Goal: Task Accomplishment & Management: Complete application form

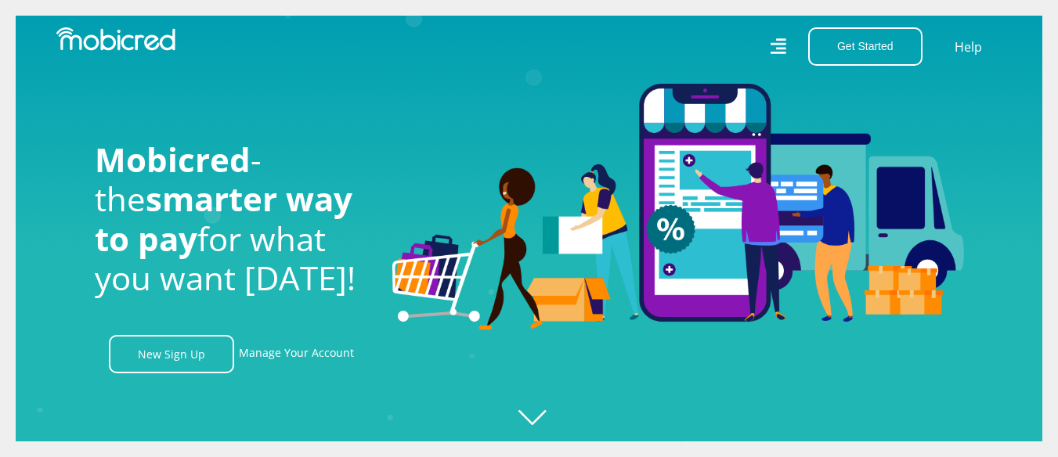
scroll to position [0, 3569]
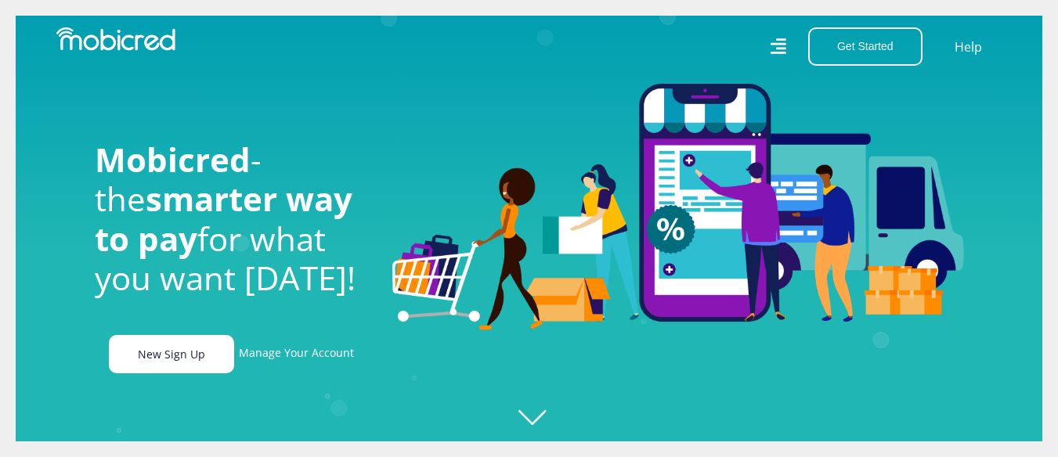
click at [153, 368] on link "New Sign Up" at bounding box center [171, 354] width 125 height 38
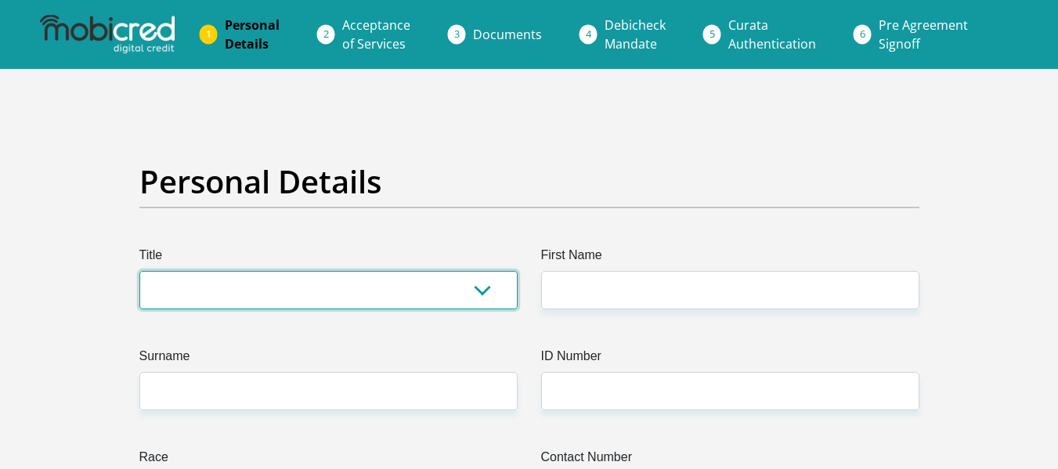
click at [479, 288] on select "Mr Ms Mrs Dr Other" at bounding box center [328, 290] width 378 height 38
select select "Mr"
click at [139, 271] on select "Mr Ms Mrs Dr Other" at bounding box center [328, 290] width 378 height 38
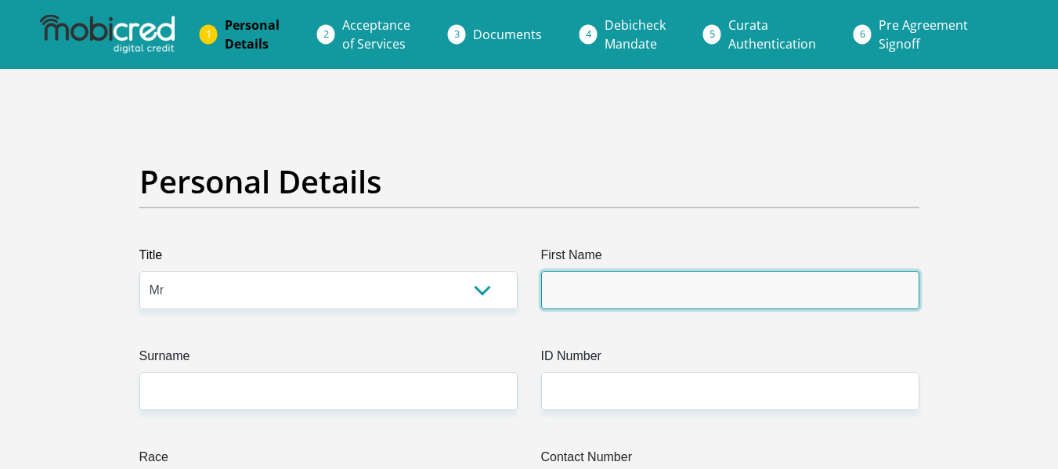
click at [574, 302] on input "First Name" at bounding box center [730, 290] width 378 height 38
paste input "Bandile"
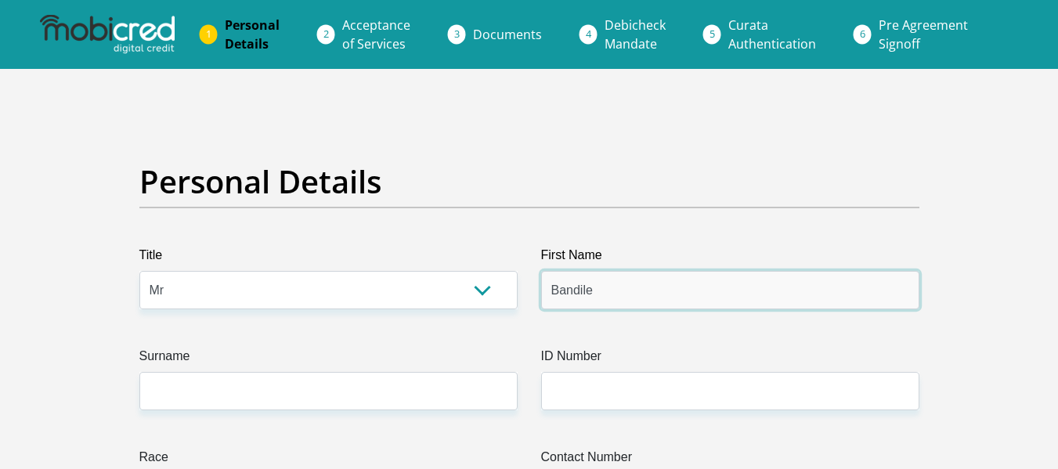
type input "Bandile"
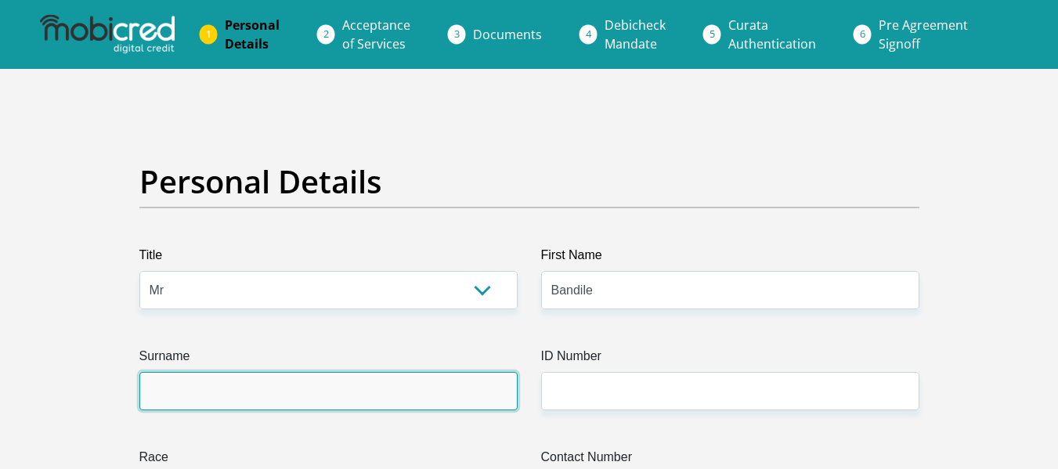
click at [315, 384] on input "Surname" at bounding box center [328, 391] width 378 height 38
paste input "Ndima"
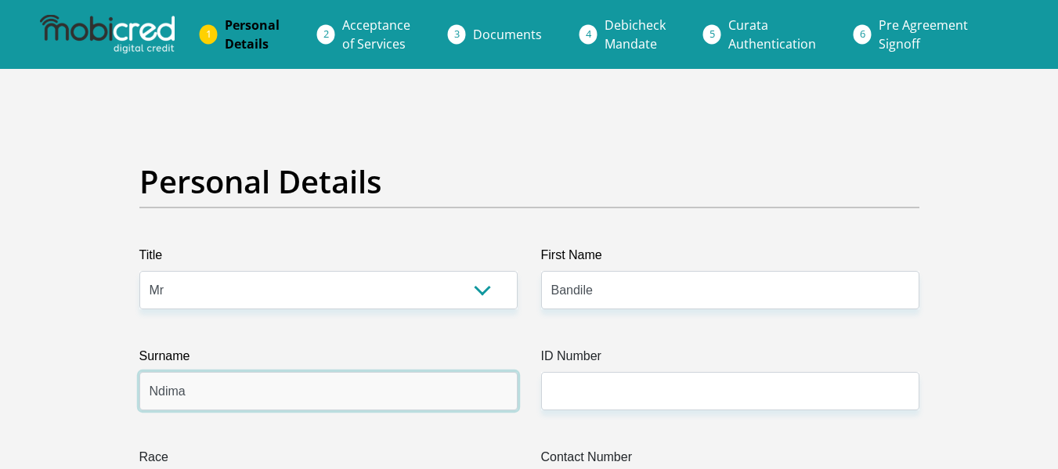
type input "Ndima"
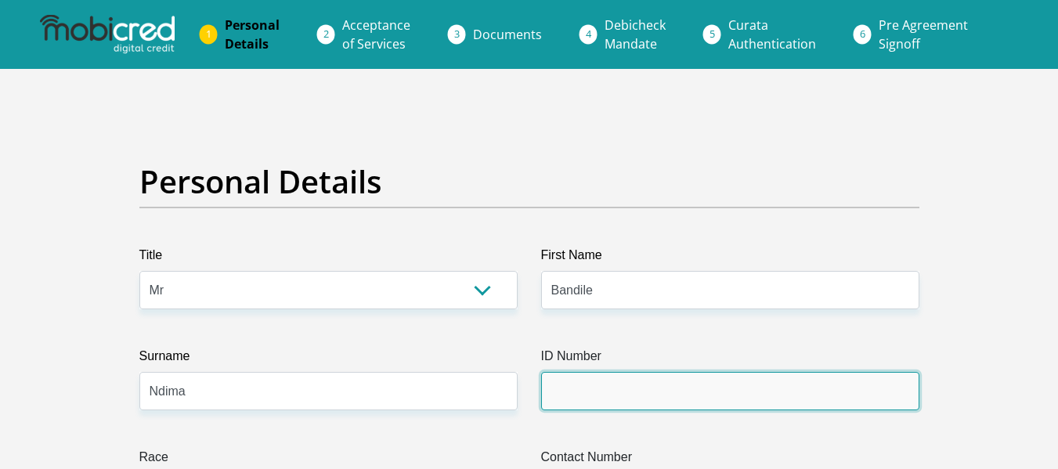
click at [564, 382] on input "ID Number" at bounding box center [730, 391] width 378 height 38
paste input "9708245319081"
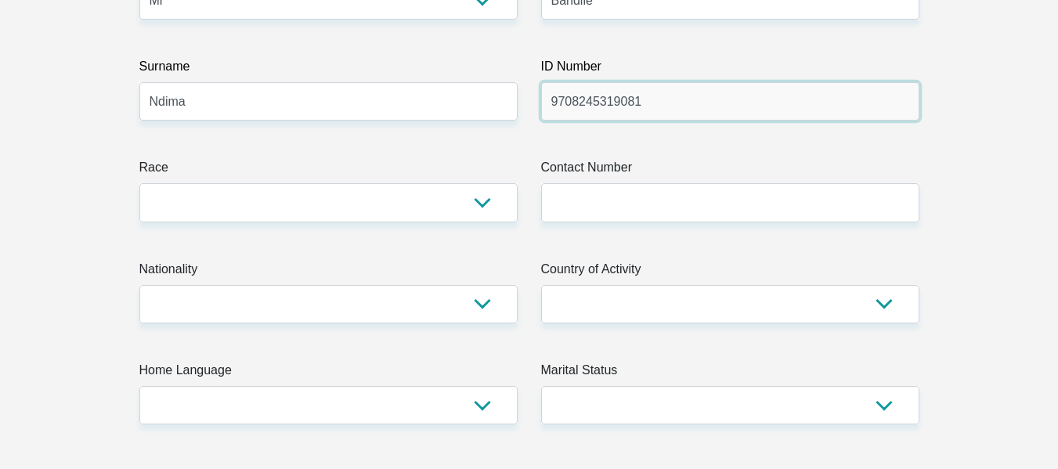
scroll to position [269, 0]
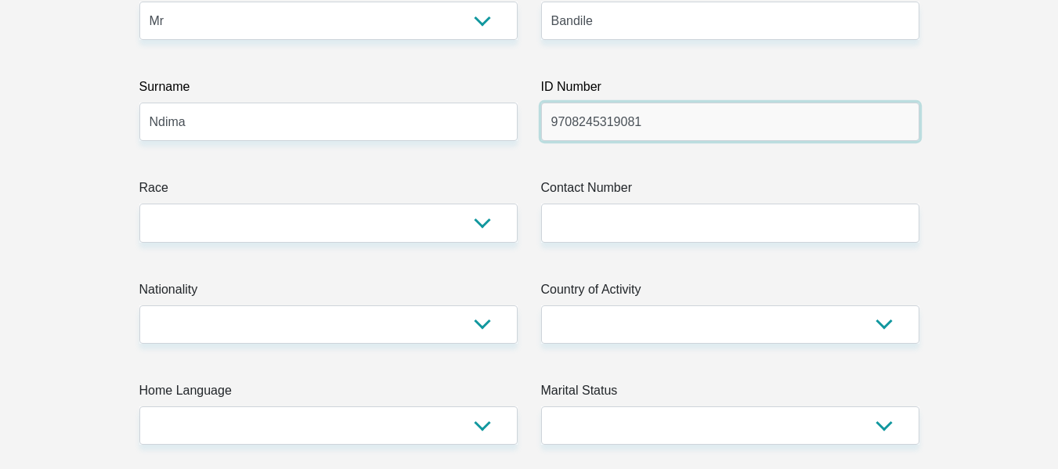
type input "9708245319081"
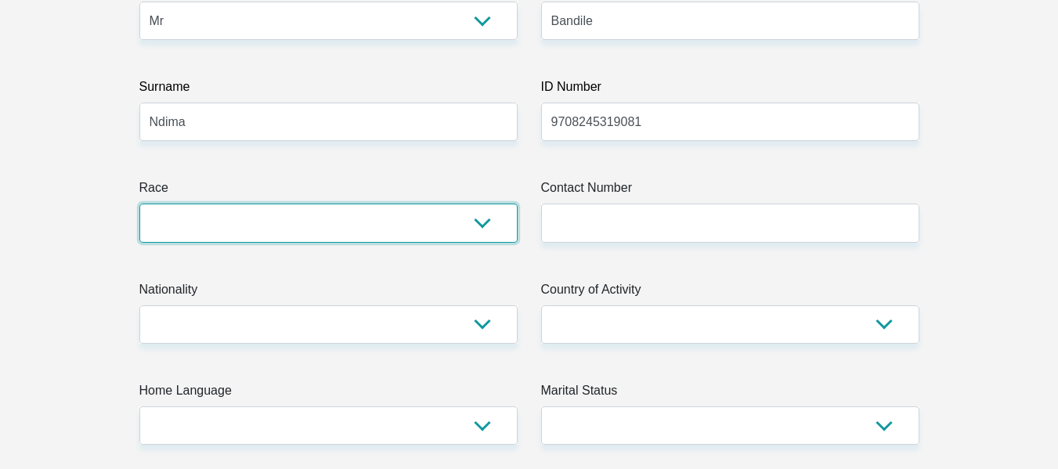
click at [492, 227] on select "Black Coloured Indian White Other" at bounding box center [328, 223] width 378 height 38
select select "1"
click at [139, 204] on select "Black Coloured Indian White Other" at bounding box center [328, 223] width 378 height 38
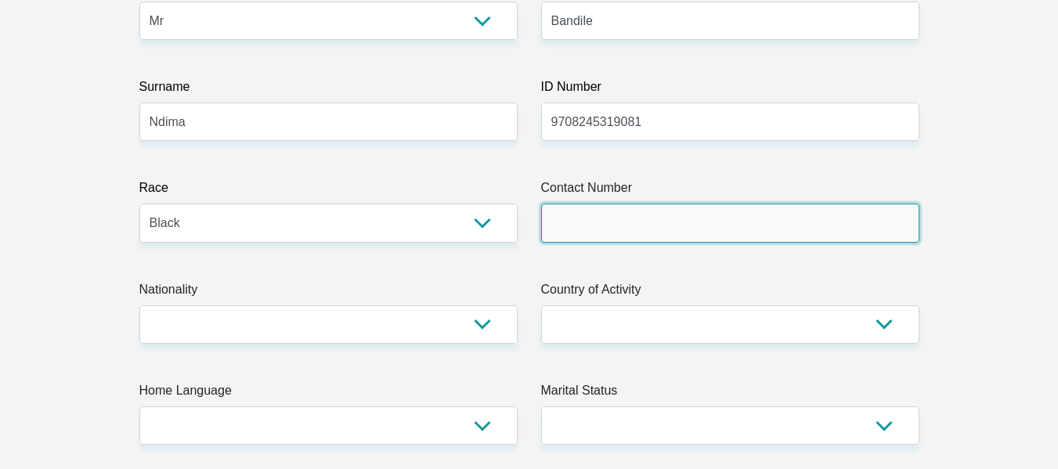
click at [636, 207] on input "Contact Number" at bounding box center [730, 223] width 378 height 38
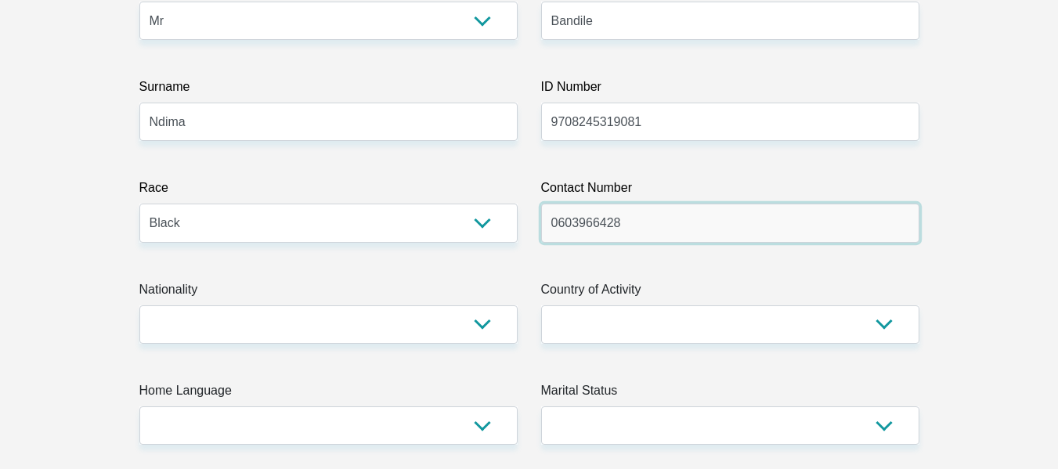
type input "0603966428"
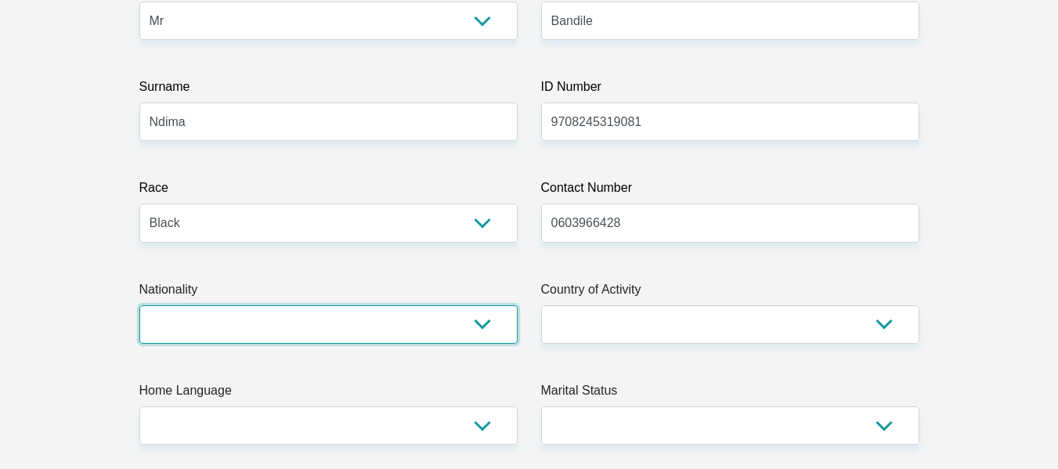
click at [222, 312] on select "South Africa Afghanistan Aland Islands Albania Algeria America Samoa American V…" at bounding box center [328, 324] width 378 height 38
select select "ZAF"
click at [139, 305] on select "South Africa Afghanistan Aland Islands Albania Algeria America Samoa American V…" at bounding box center [328, 324] width 378 height 38
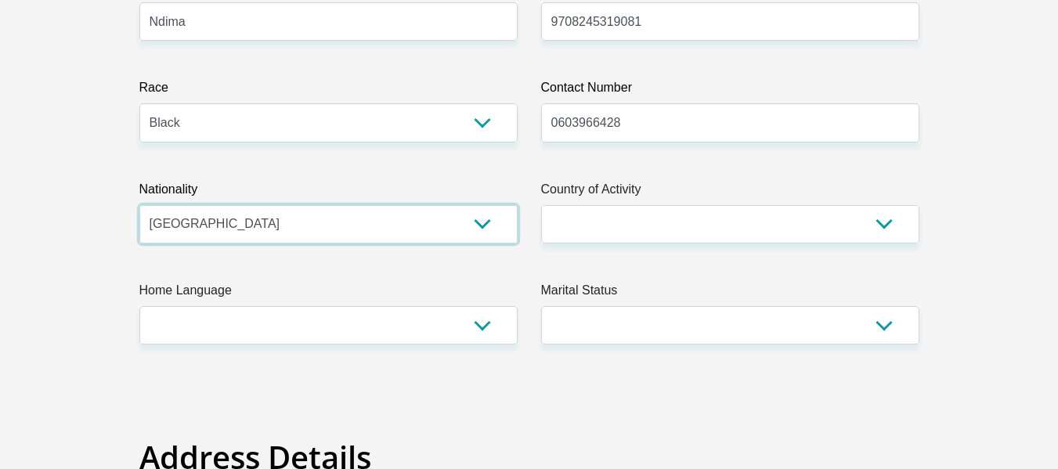
scroll to position [359, 0]
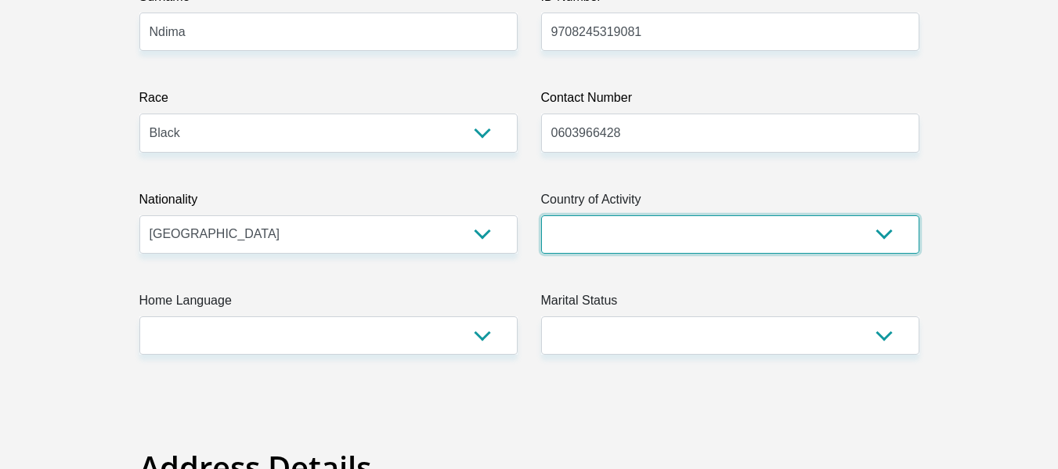
click at [658, 236] on select "South Africa Afghanistan Aland Islands Albania Algeria America Samoa American V…" at bounding box center [730, 234] width 378 height 38
select select "ZAF"
click at [541, 215] on select "South Africa Afghanistan Aland Islands Albania Algeria America Samoa American V…" at bounding box center [730, 234] width 378 height 38
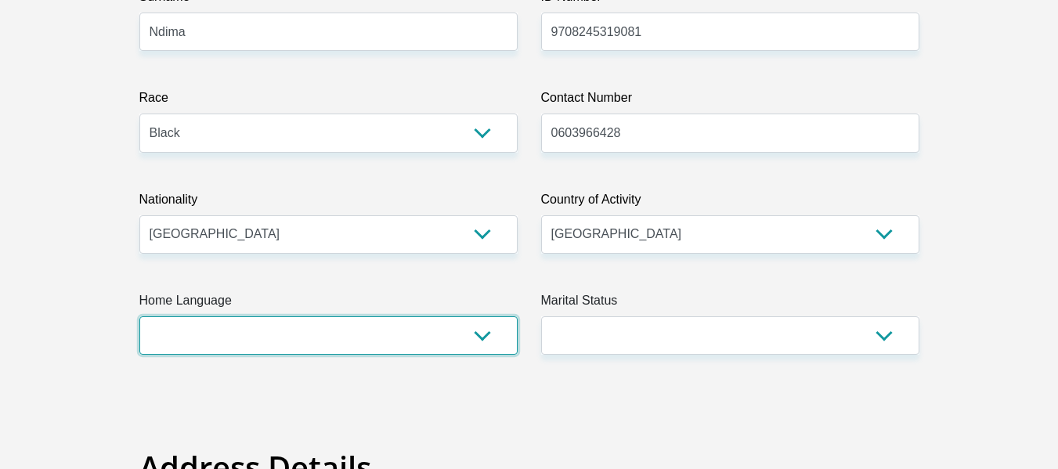
click at [465, 341] on select "Afrikaans English Sepedi South Ndebele Southern Sotho Swati Tsonga Tswana Venda…" at bounding box center [328, 335] width 378 height 38
select select "eng"
click at [139, 316] on select "Afrikaans English Sepedi South Ndebele Southern Sotho Swati Tsonga Tswana Venda…" at bounding box center [328, 335] width 378 height 38
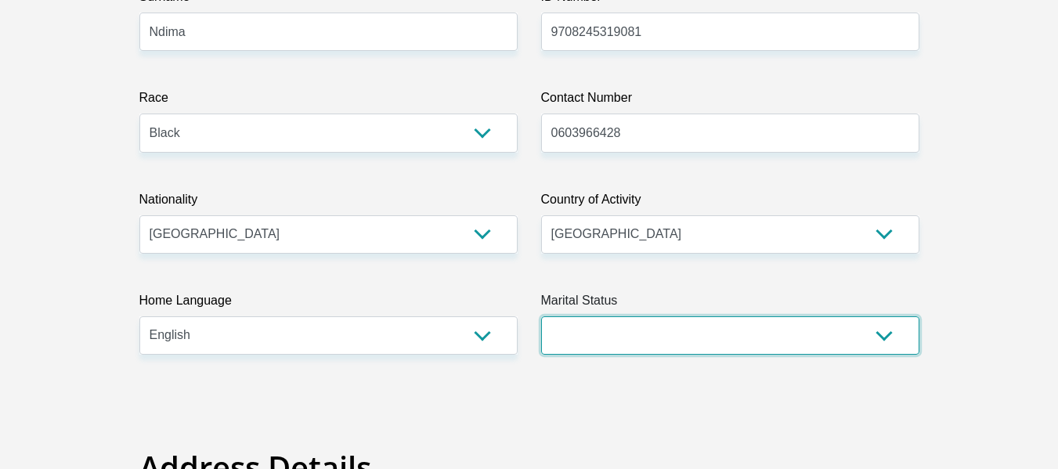
click at [582, 334] on select "Married ANC Single Divorced Widowed Married COP or Customary Law" at bounding box center [730, 335] width 378 height 38
select select "2"
click at [541, 316] on select "Married ANC Single Divorced Widowed Married COP or Customary Law" at bounding box center [730, 335] width 378 height 38
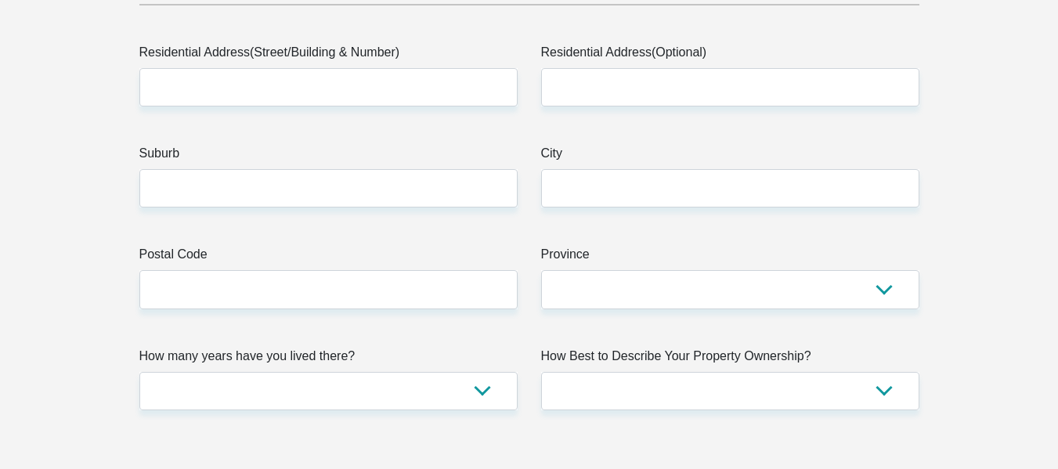
scroll to position [858, 0]
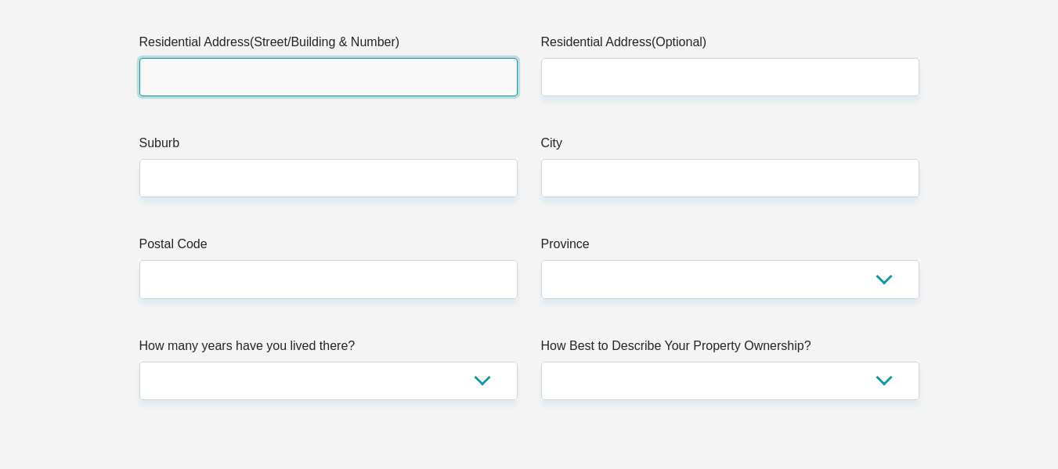
click at [422, 76] on input "Residential Address(Street/Building & Number)" at bounding box center [328, 77] width 378 height 38
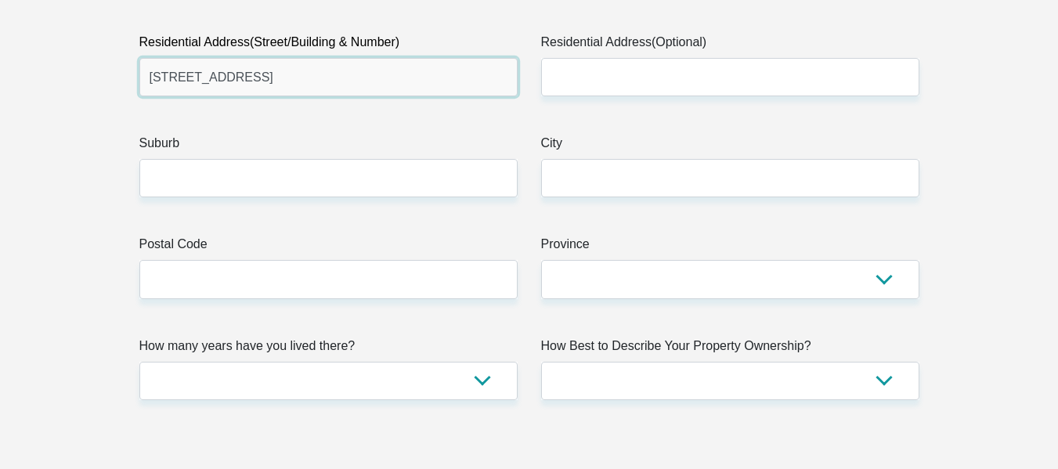
type input "111 Lang Street"
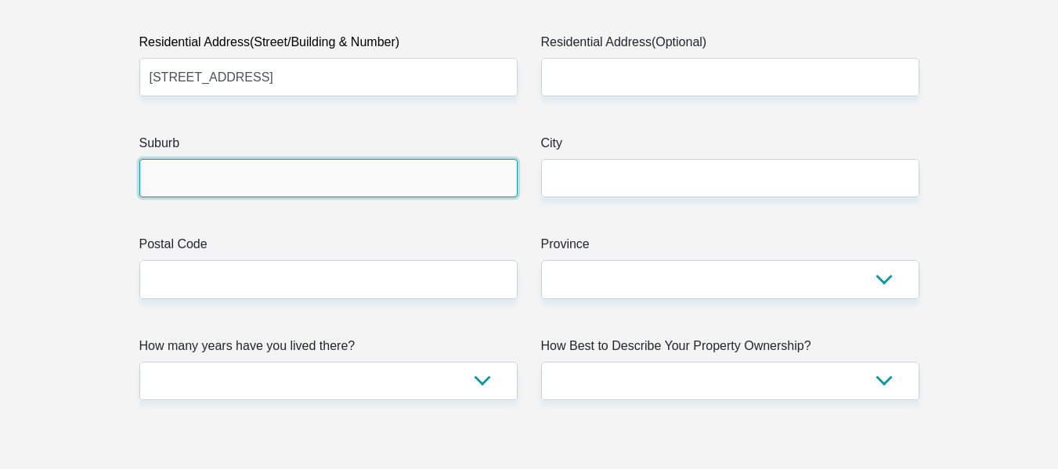
click at [351, 188] on input "Suburb" at bounding box center [328, 178] width 378 height 38
type input "Rosettenville"
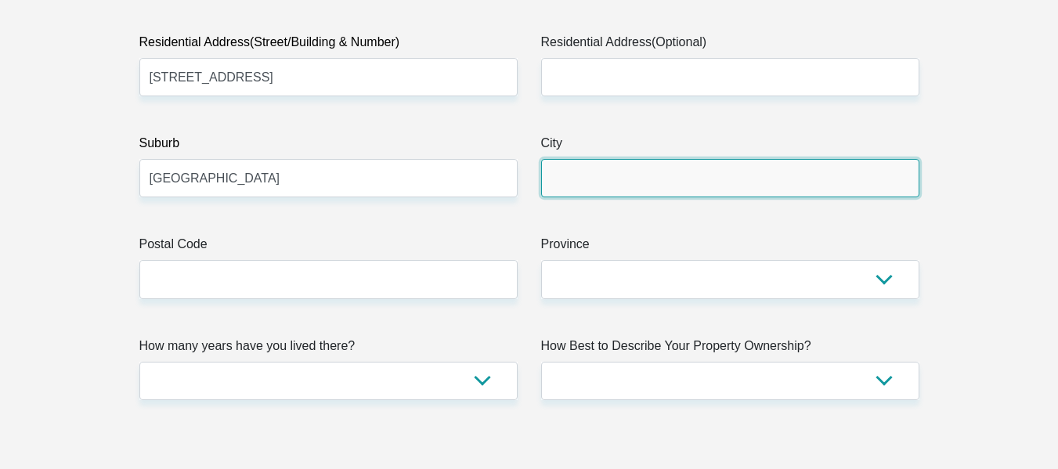
click at [627, 183] on input "City" at bounding box center [730, 178] width 378 height 38
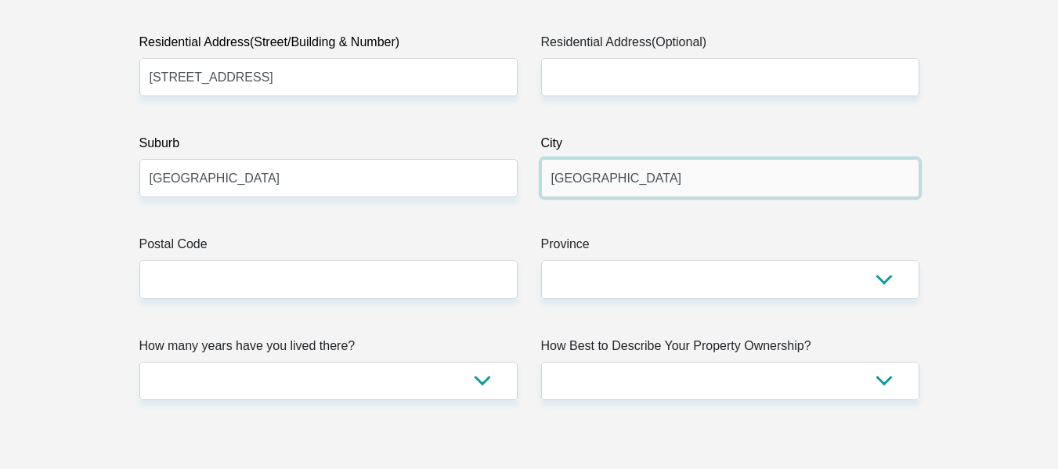
type input "Johannesburg"
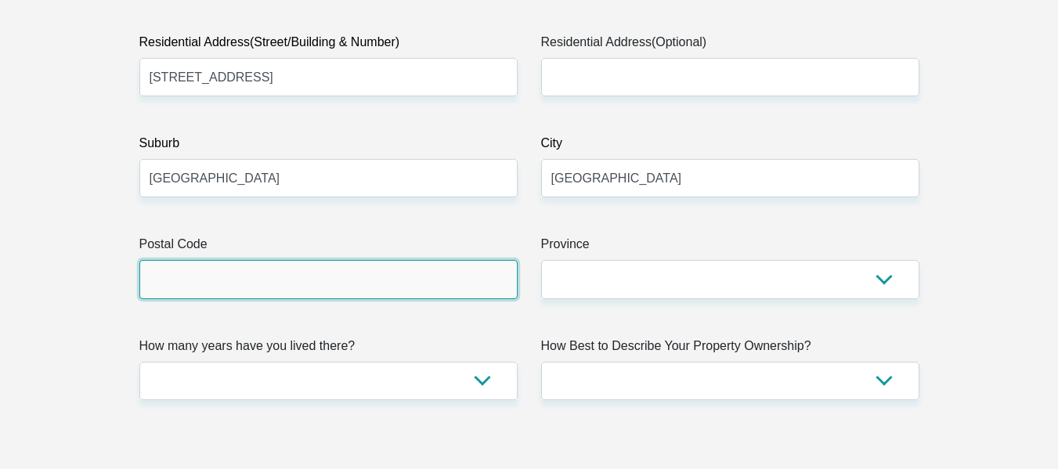
click at [307, 290] on input "Postal Code" at bounding box center [328, 279] width 378 height 38
type input "2091"
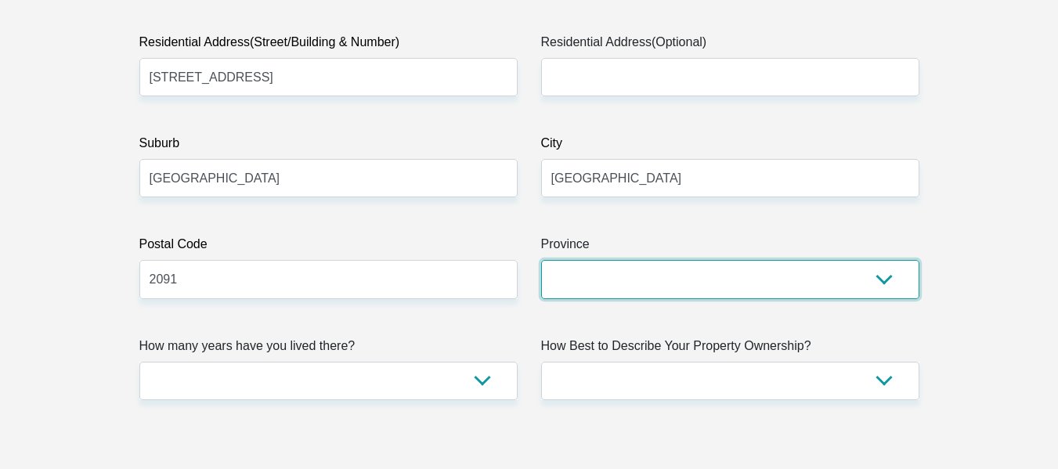
click at [571, 286] on select "Eastern Cape Free State Gauteng KwaZulu-Natal Limpopo Mpumalanga Northern Cape …" at bounding box center [730, 279] width 378 height 38
select select "Gauteng"
click at [541, 260] on select "Eastern Cape Free State Gauteng KwaZulu-Natal Limpopo Mpumalanga Northern Cape …" at bounding box center [730, 279] width 378 height 38
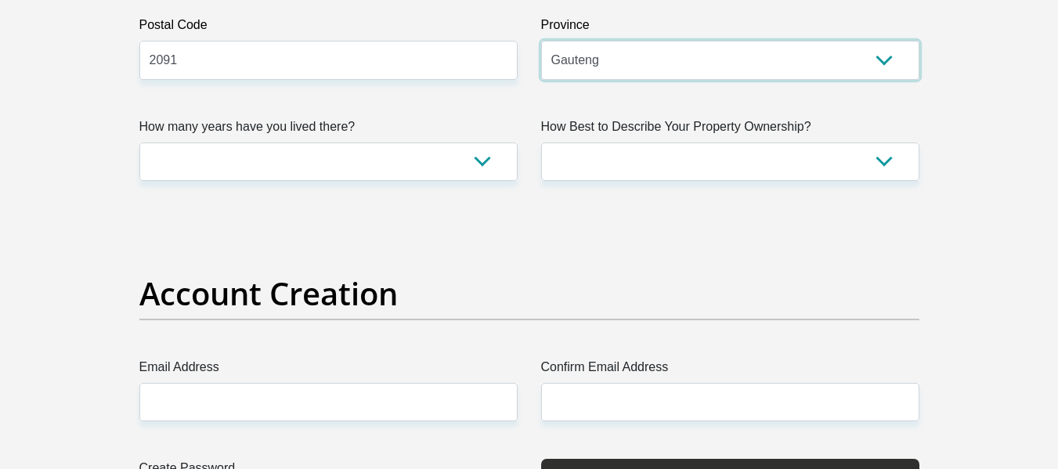
scroll to position [1127, 0]
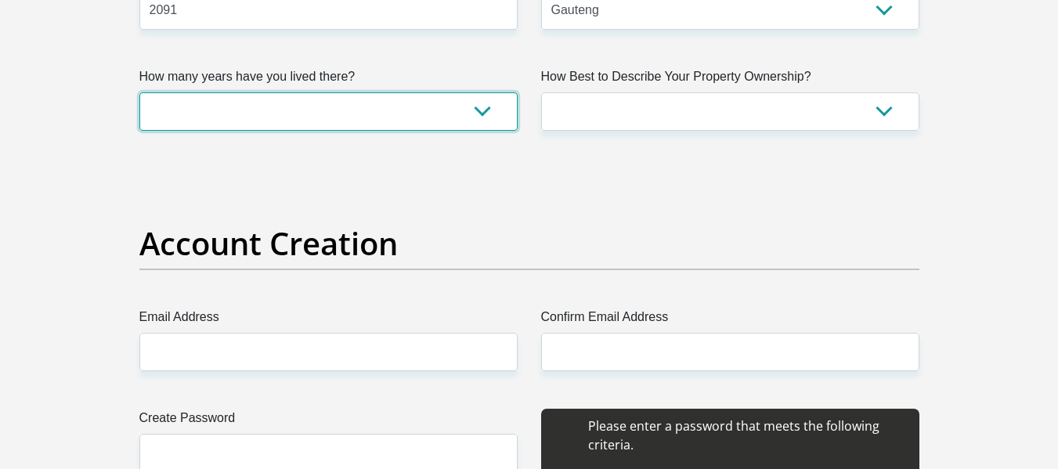
click at [492, 110] on select "less than 1 year 1-3 years 3-5 years 5+ years" at bounding box center [328, 111] width 378 height 38
select select "5"
click at [139, 92] on select "less than 1 year 1-3 years 3-5 years 5+ years" at bounding box center [328, 111] width 378 height 38
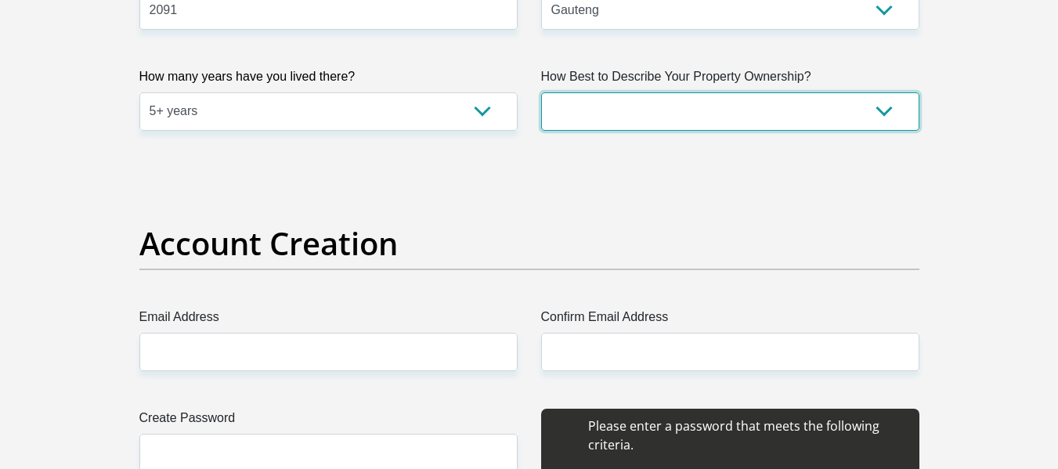
click at [591, 108] on select "Owned Rented Family Owned Company Dwelling" at bounding box center [730, 111] width 378 height 38
select select "parents"
click at [541, 92] on select "Owned Rented Family Owned Company Dwelling" at bounding box center [730, 111] width 378 height 38
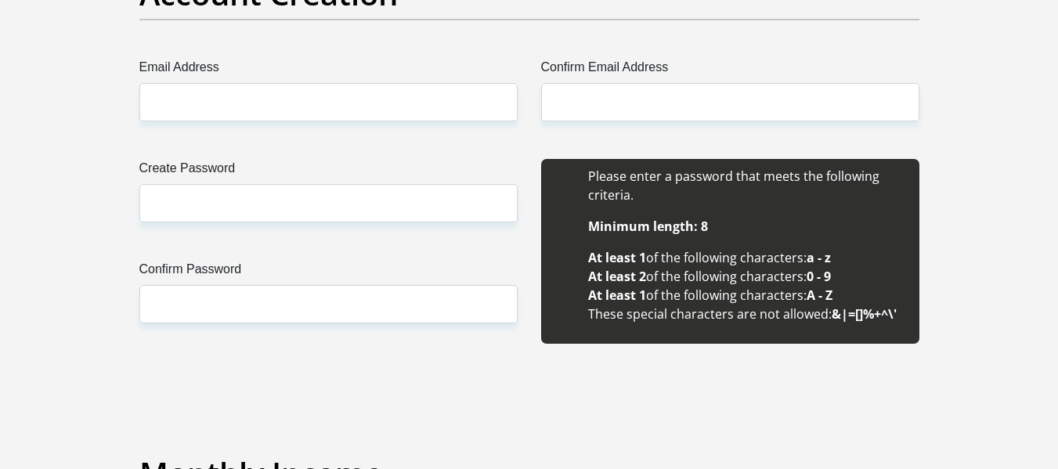
scroll to position [1337, 0]
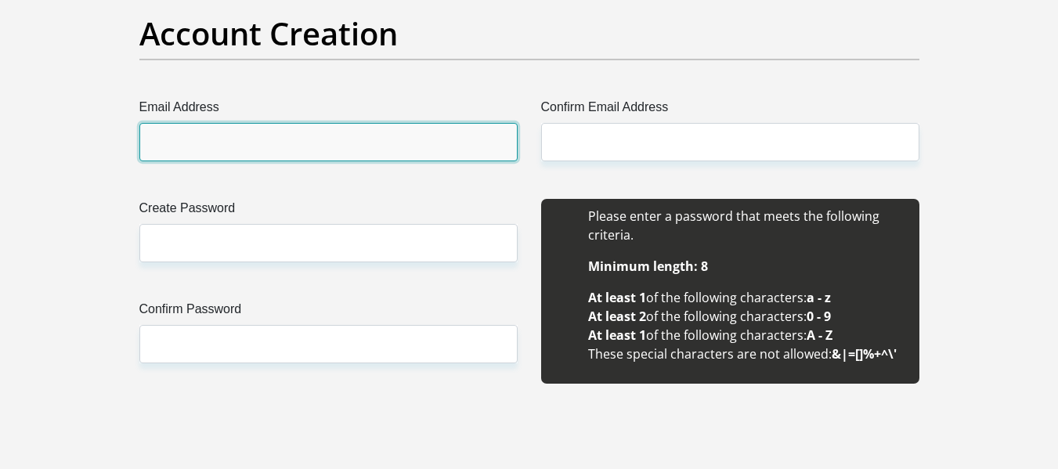
click at [334, 140] on input "Email Address" at bounding box center [328, 142] width 378 height 38
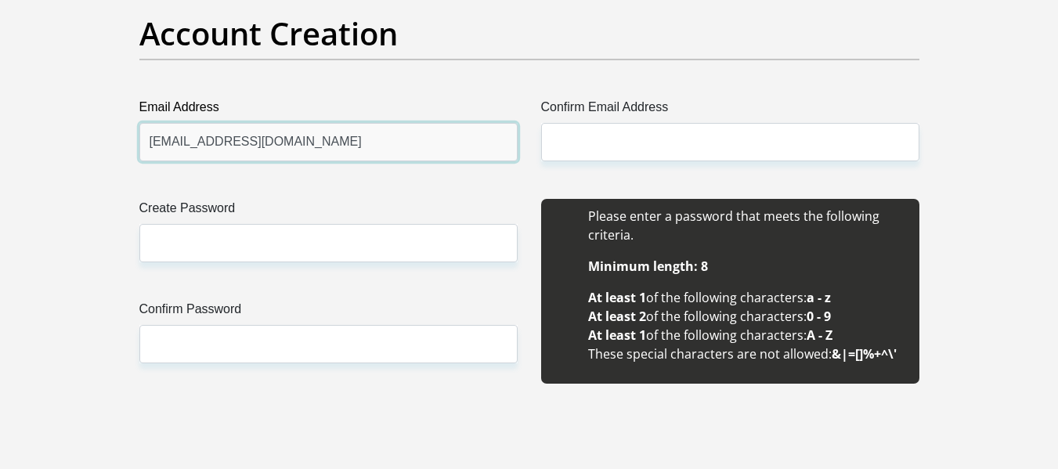
type input "bandilendima8@gmail.com"
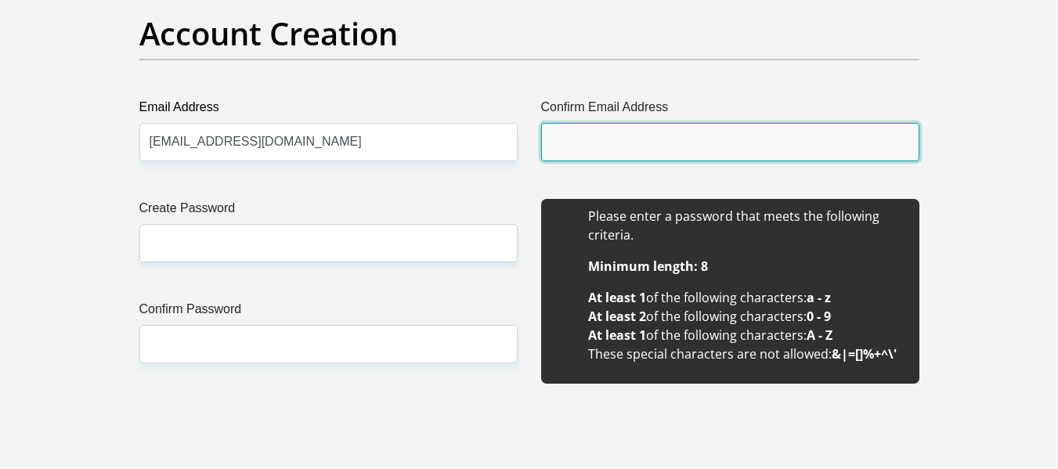
click at [585, 132] on input "Confirm Email Address" at bounding box center [730, 142] width 378 height 38
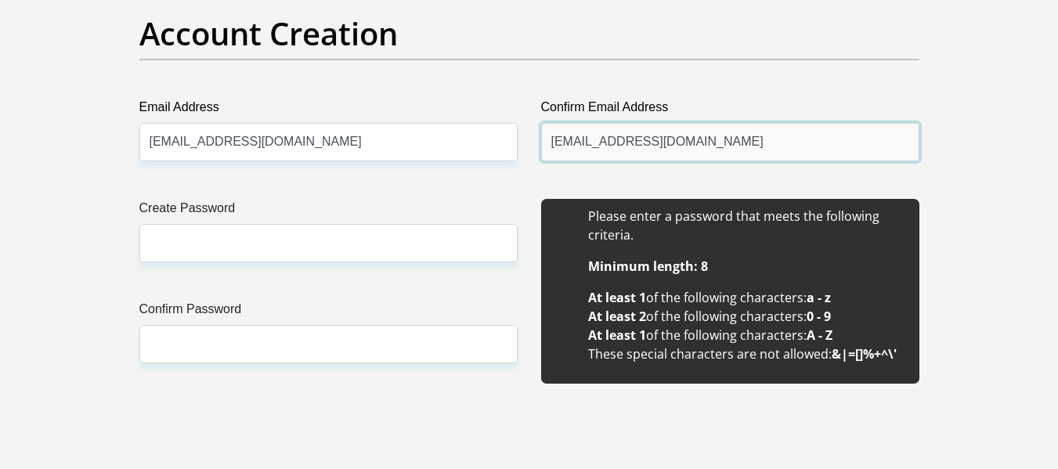
type input "bandilendima8@gmail.com"
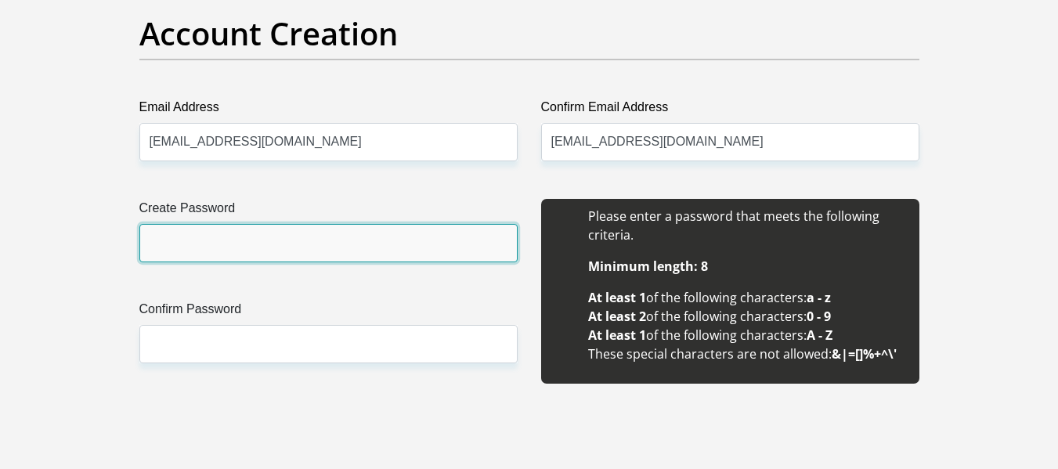
click at [300, 245] on input "Create Password" at bounding box center [328, 243] width 378 height 38
type input "Uber@7791"
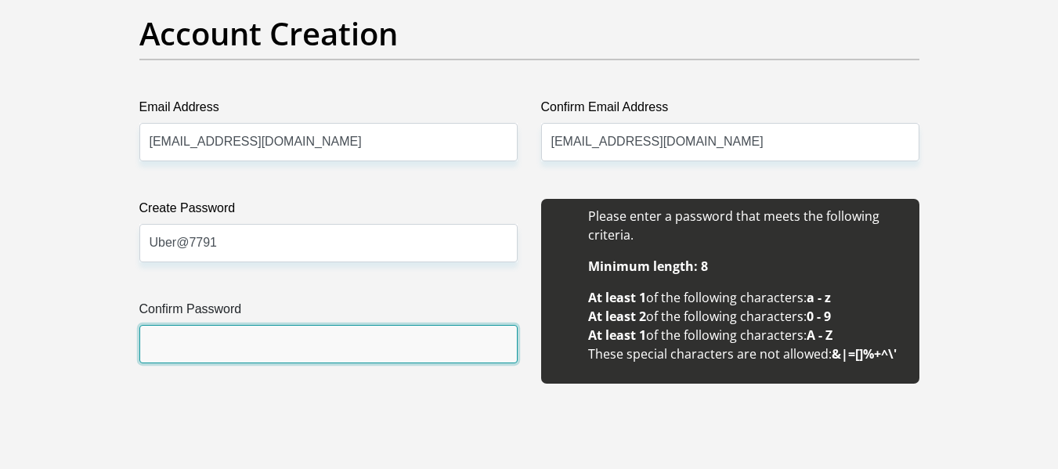
click at [247, 337] on input "Confirm Password" at bounding box center [328, 344] width 378 height 38
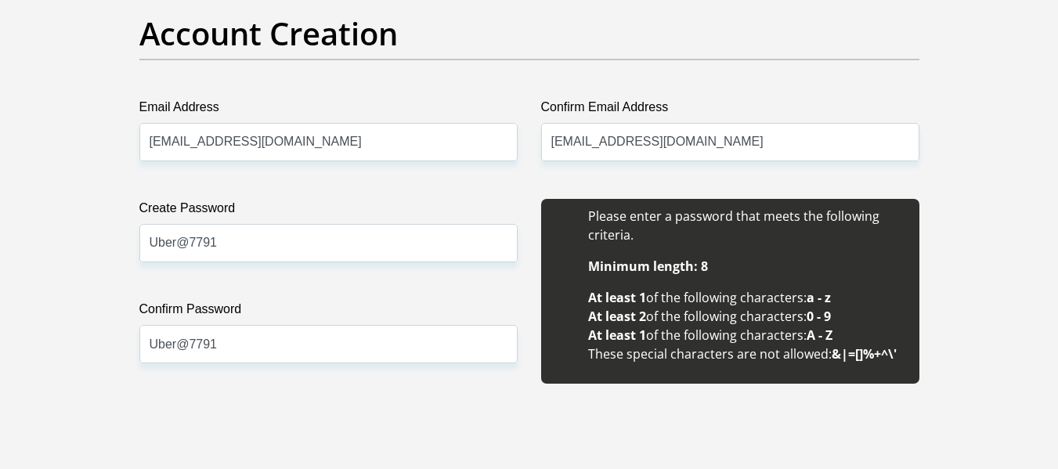
click at [410, 369] on div "Create Password Uber@7791 Please input valid password Confirm Password Uber@7791" at bounding box center [329, 300] width 402 height 202
click at [188, 350] on input "Uber@7791" at bounding box center [328, 344] width 378 height 38
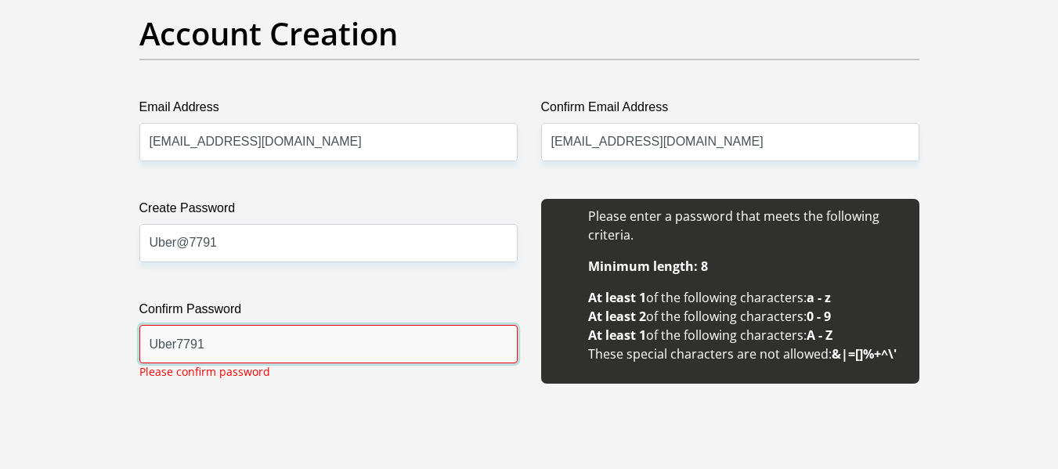
type input "Uber7791"
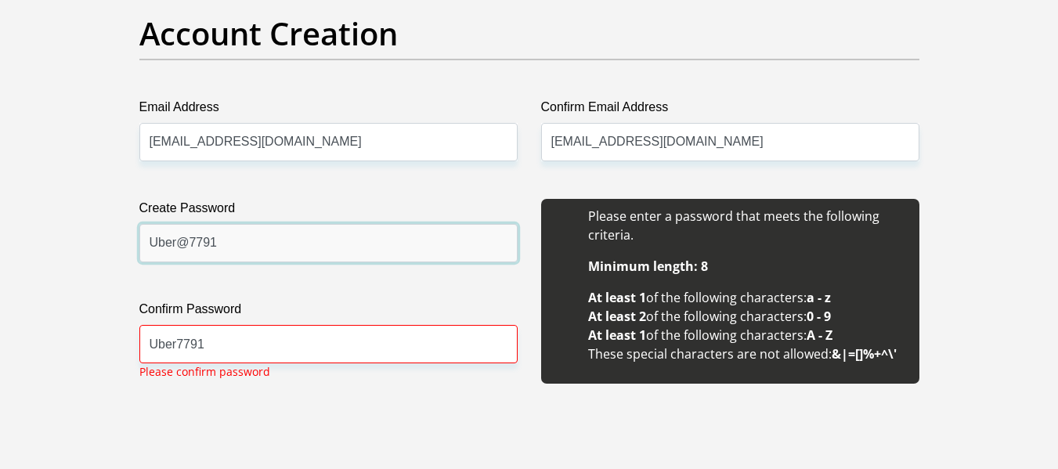
click at [189, 243] on input "Uber@7791" at bounding box center [328, 243] width 378 height 38
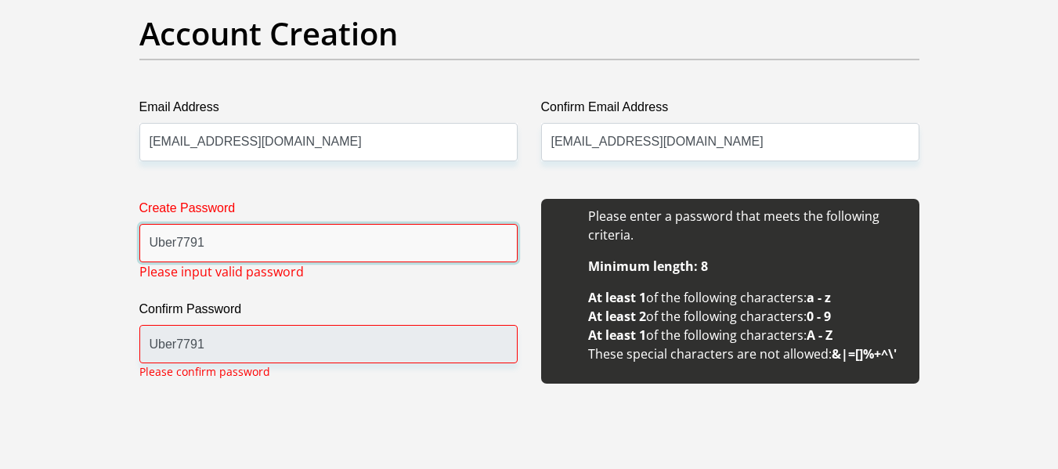
click at [220, 250] on input "Uber7791" at bounding box center [328, 243] width 378 height 38
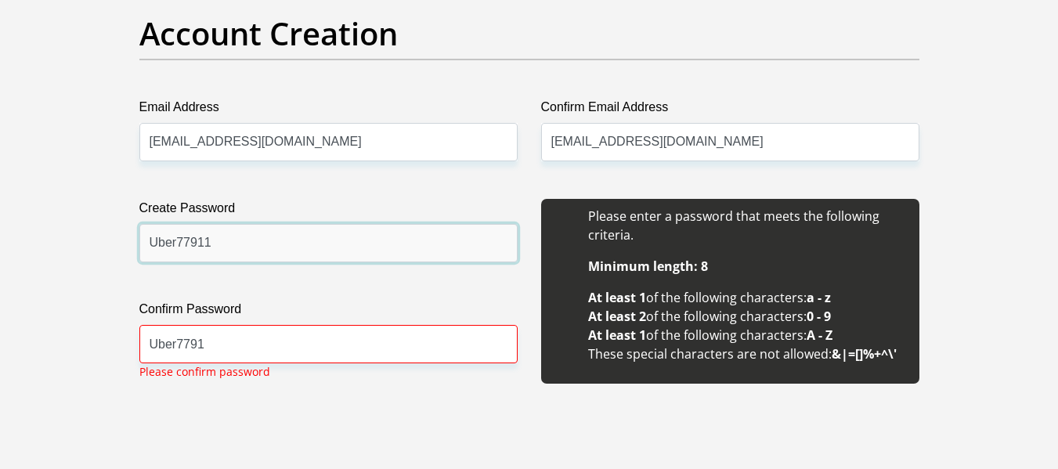
type input "Uber77911"
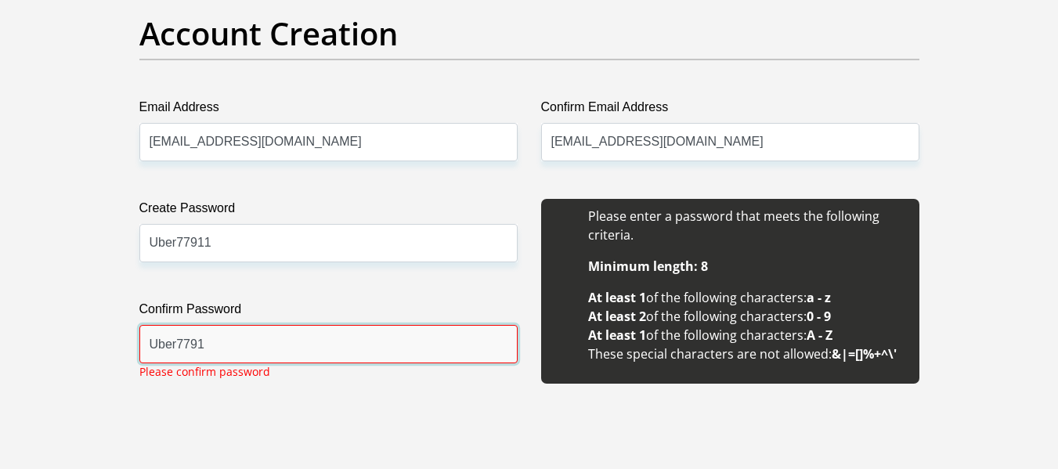
click at [211, 351] on input "Uber7791" at bounding box center [328, 344] width 378 height 38
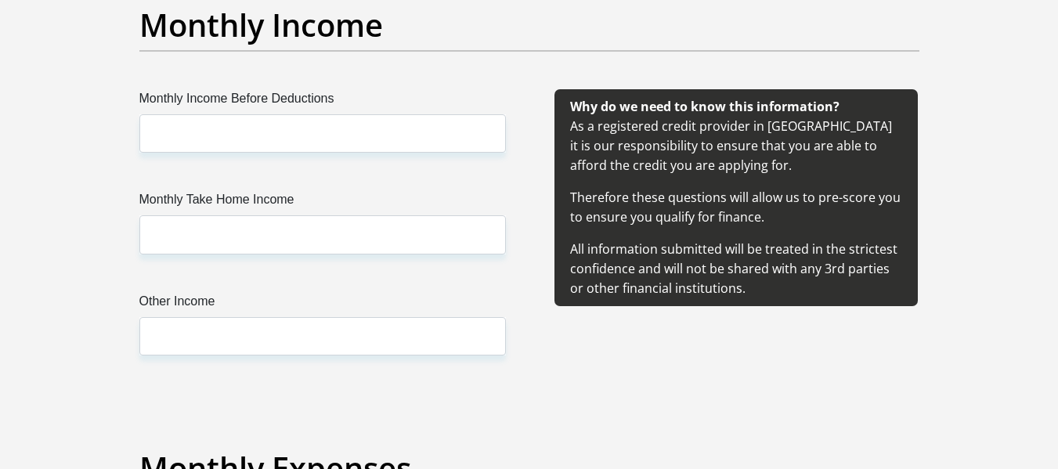
scroll to position [1875, 0]
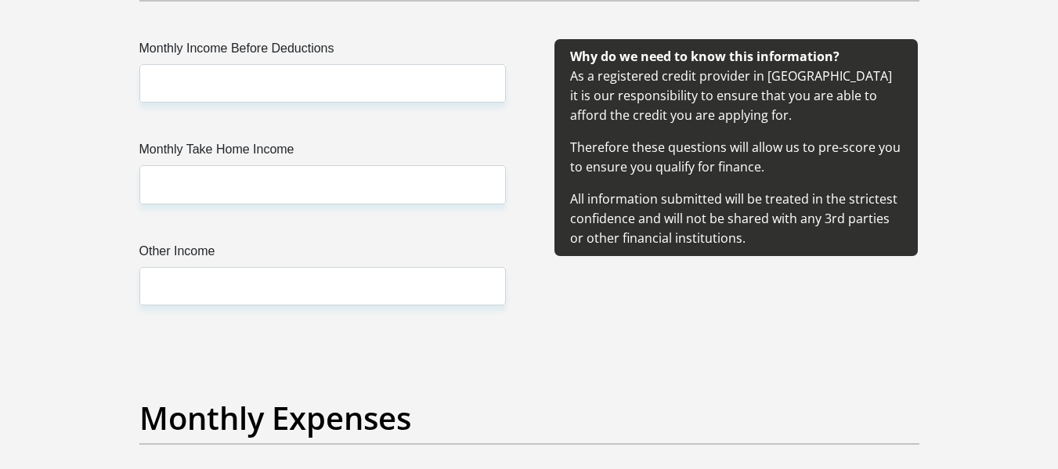
type input "Uber77911"
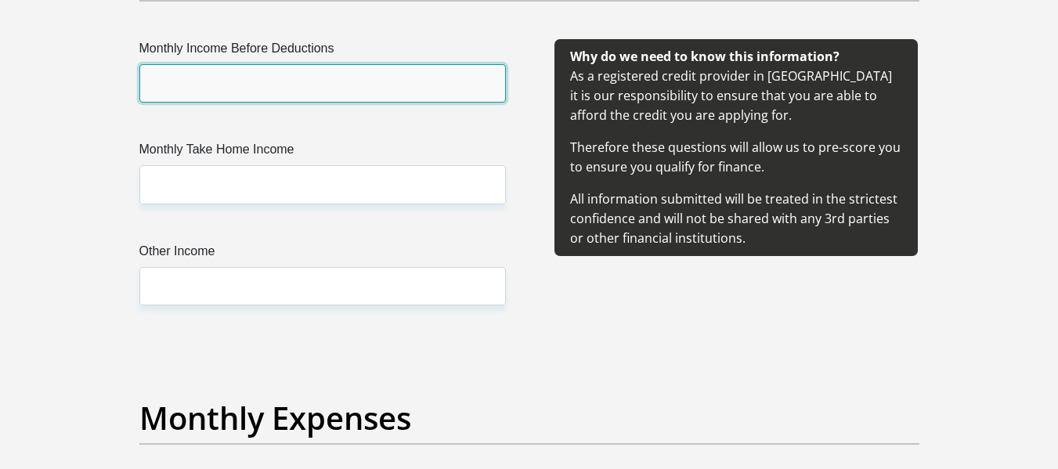
click at [240, 91] on input "Monthly Income Before Deductions" at bounding box center [322, 83] width 366 height 38
paste input "54484"
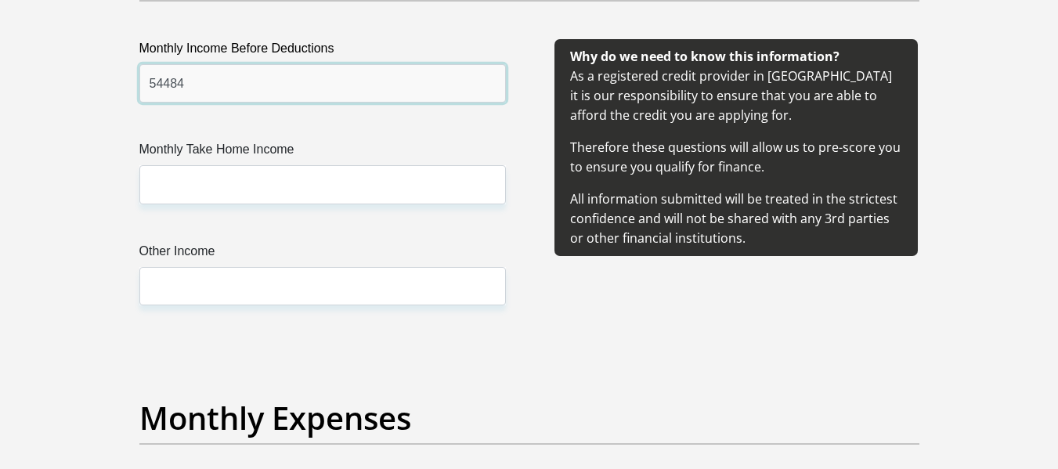
type input "54484"
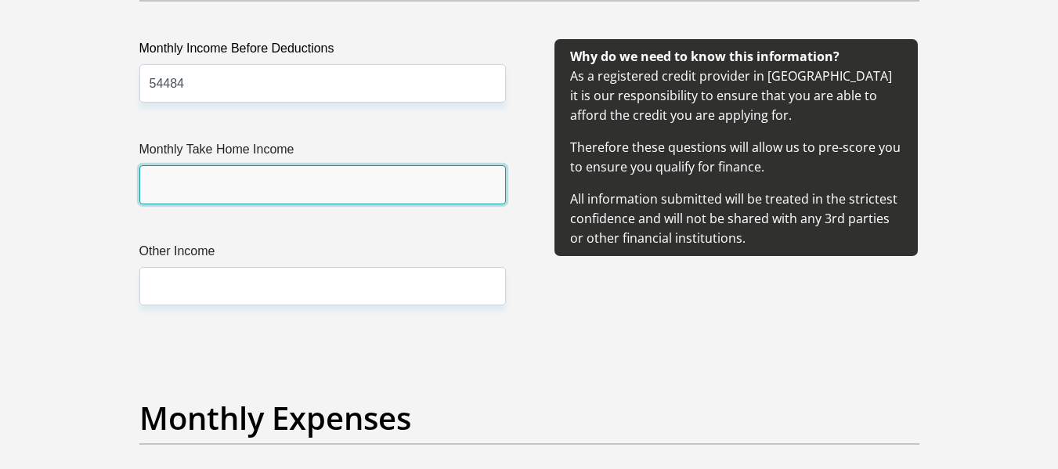
click at [182, 182] on input "Monthly Take Home Income" at bounding box center [322, 184] width 366 height 38
paste input "32184"
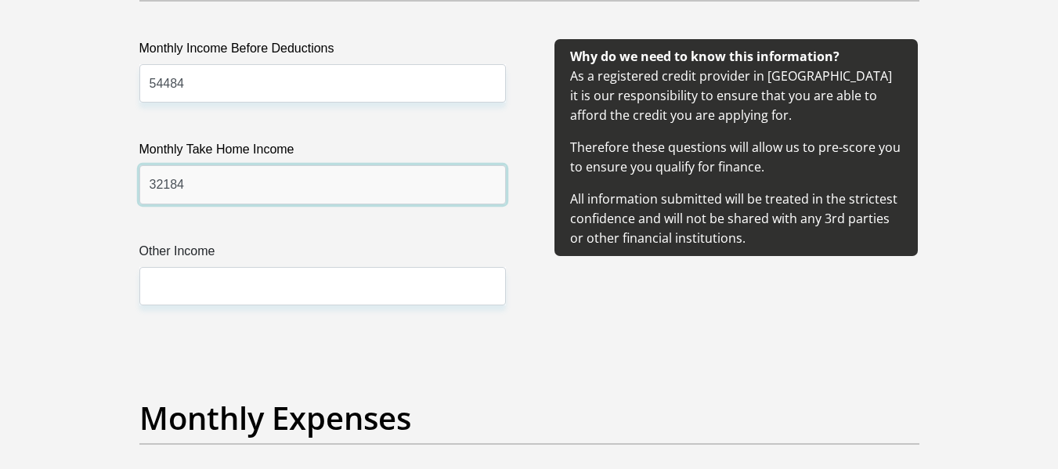
type input "32184"
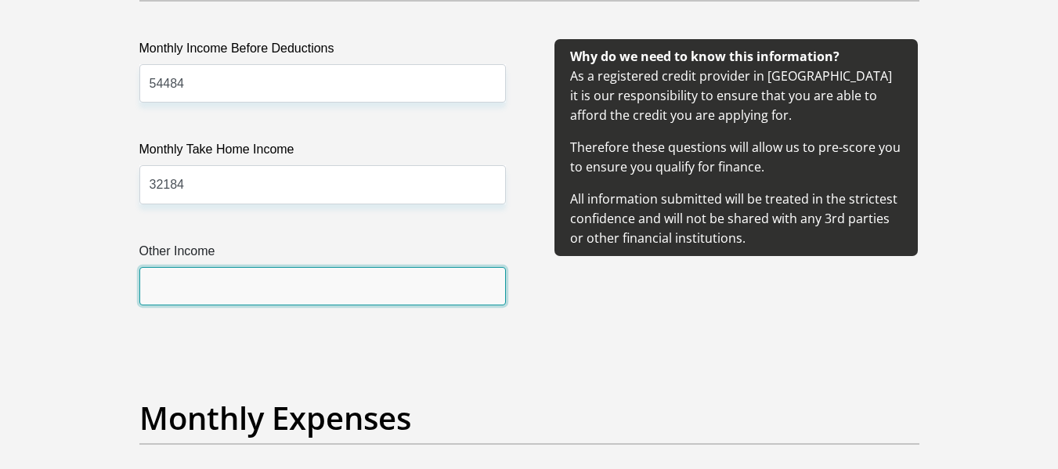
click at [200, 294] on input "Other Income" at bounding box center [322, 286] width 366 height 38
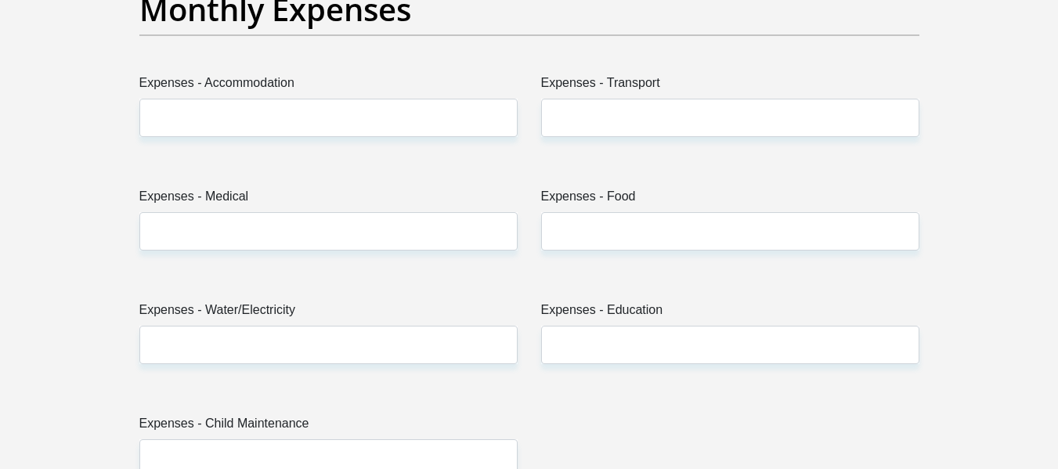
scroll to position [2324, 0]
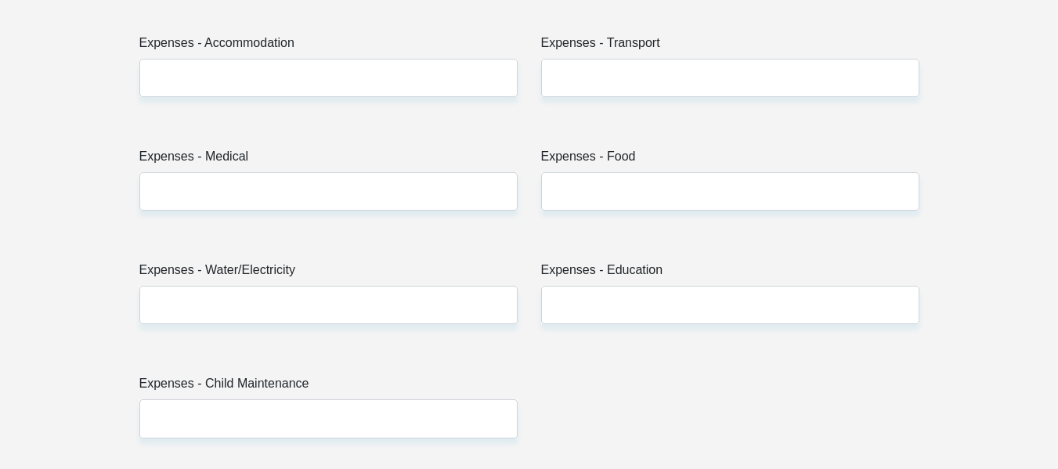
type input "0"
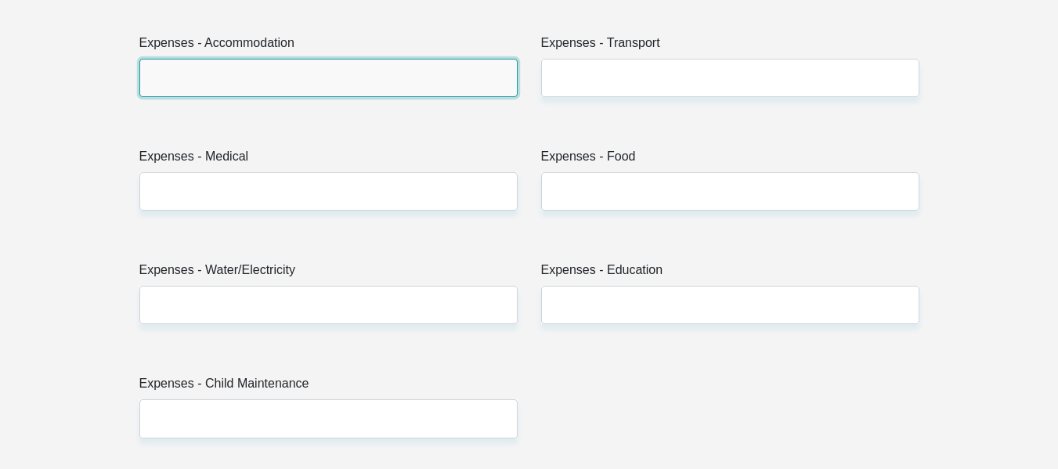
click at [424, 82] on input "Expenses - Accommodation" at bounding box center [328, 78] width 378 height 38
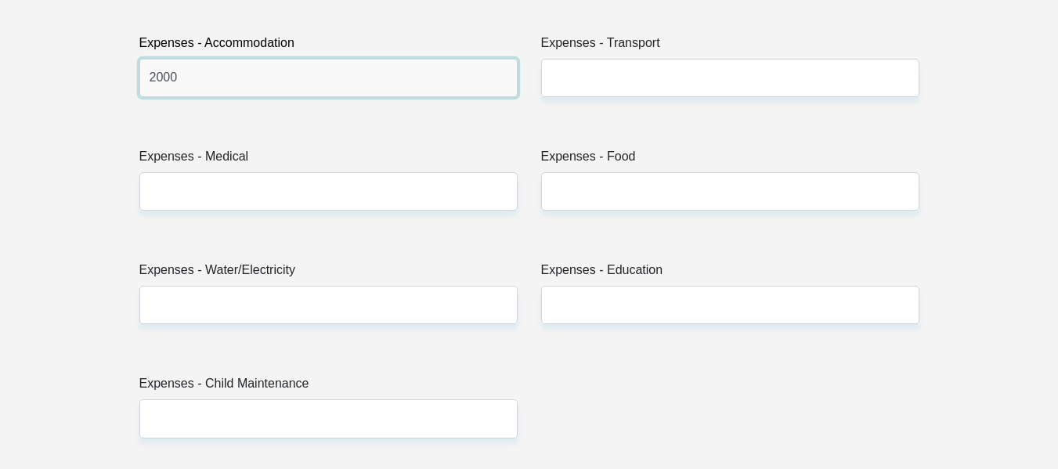
type input "2000"
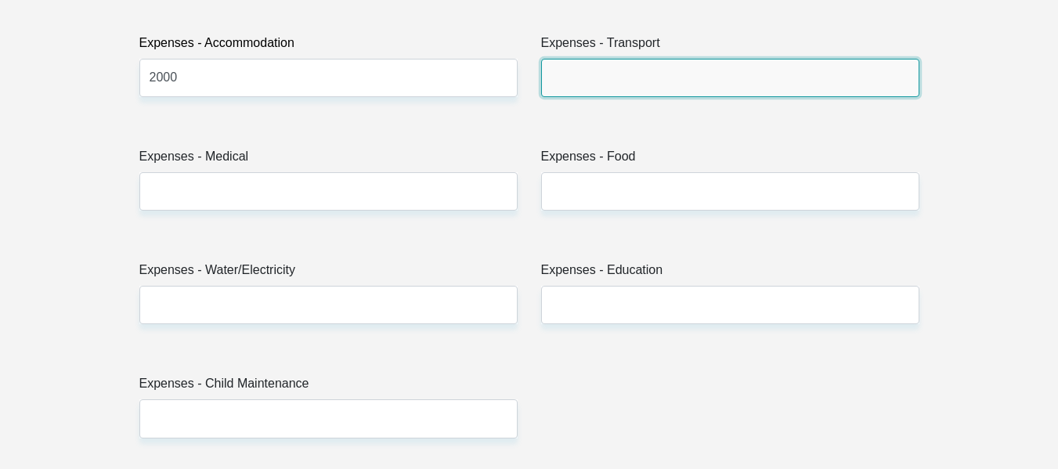
click at [648, 70] on input "Expenses - Transport" at bounding box center [730, 78] width 378 height 38
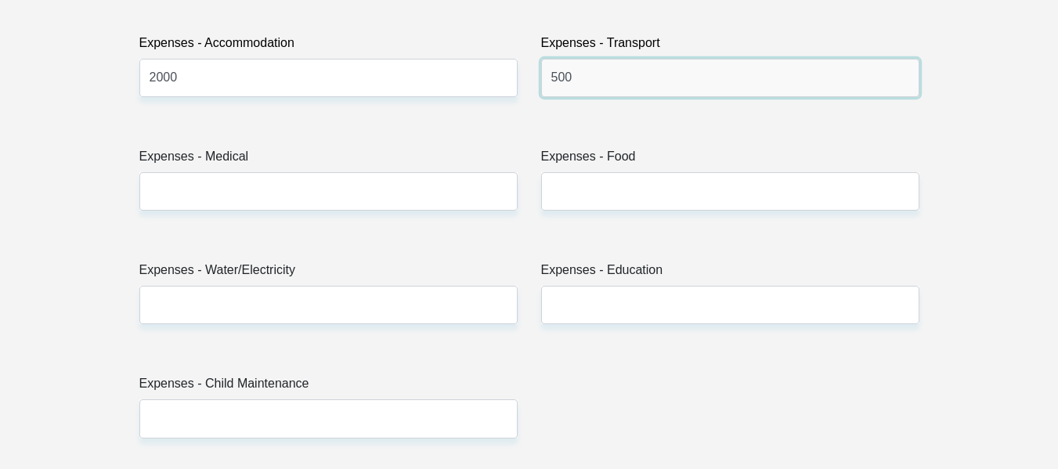
type input "500"
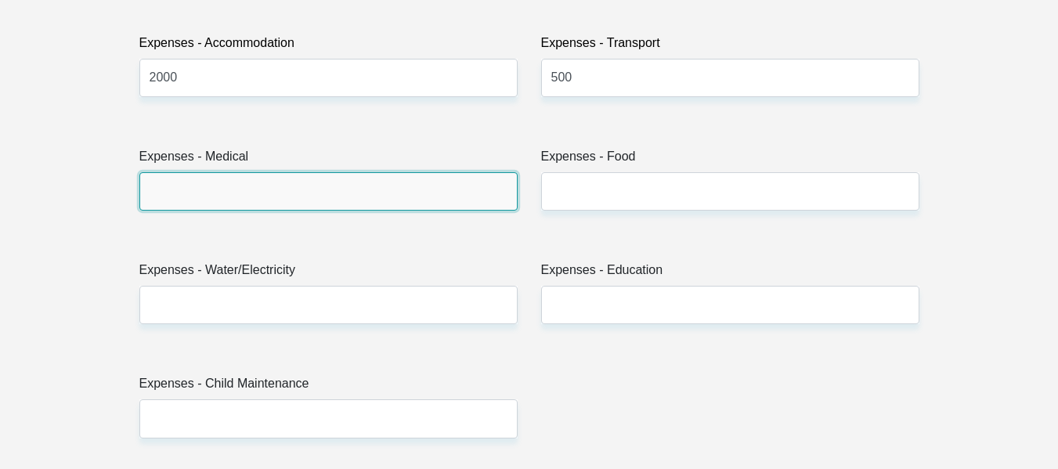
click at [211, 206] on input "Expenses - Medical" at bounding box center [328, 191] width 378 height 38
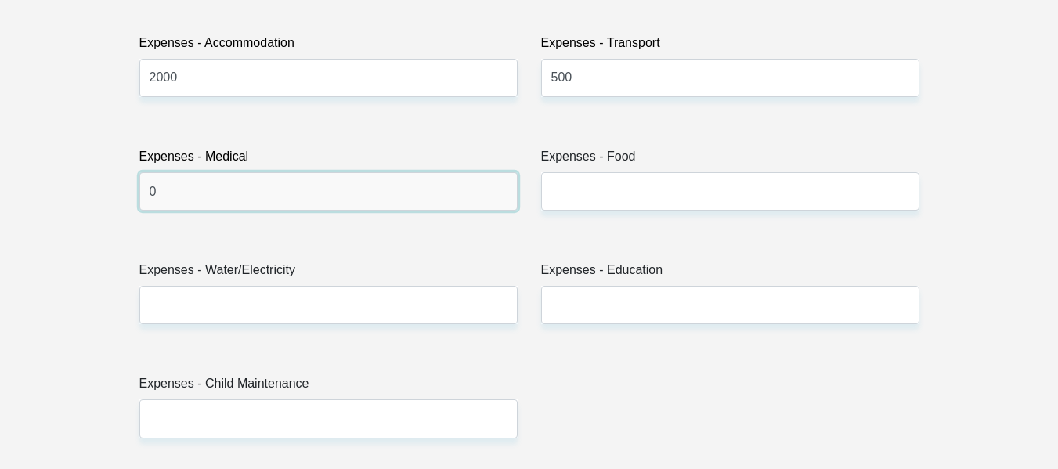
type input "0"
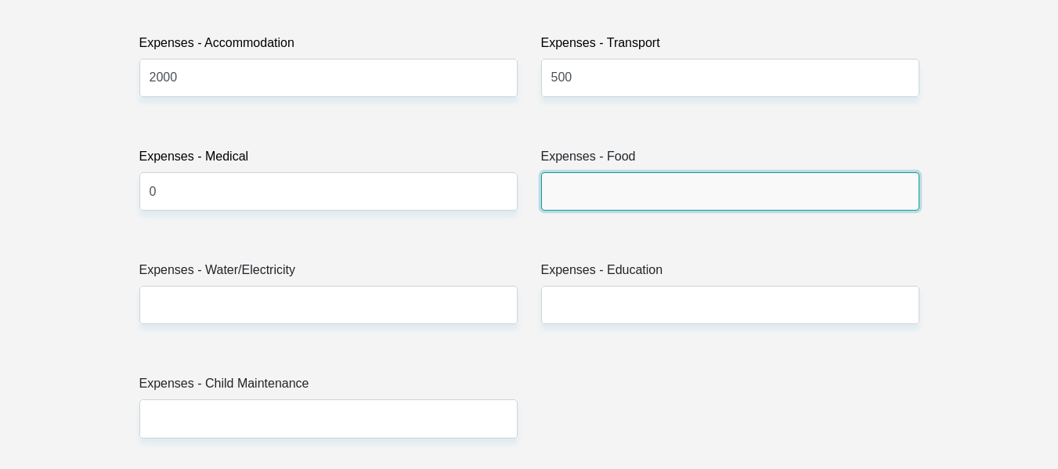
click at [587, 204] on input "Expenses - Food" at bounding box center [730, 191] width 378 height 38
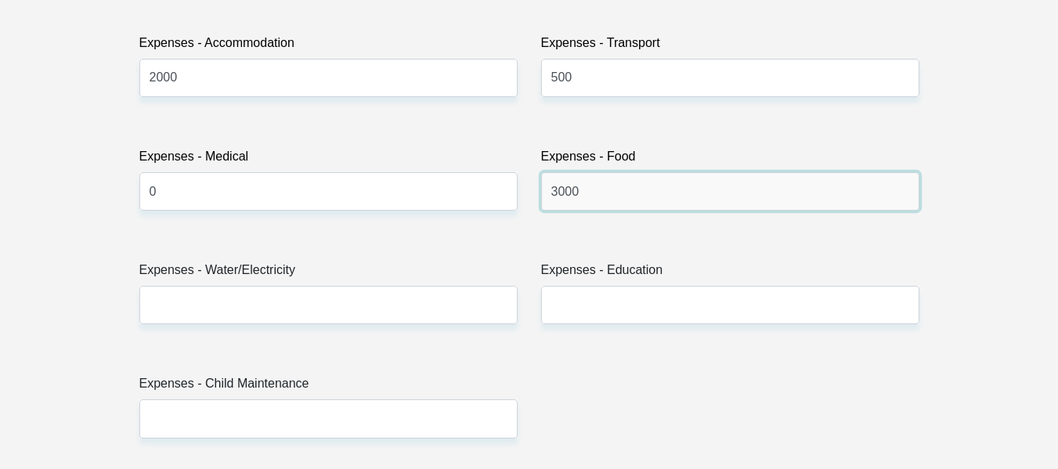
type input "3000"
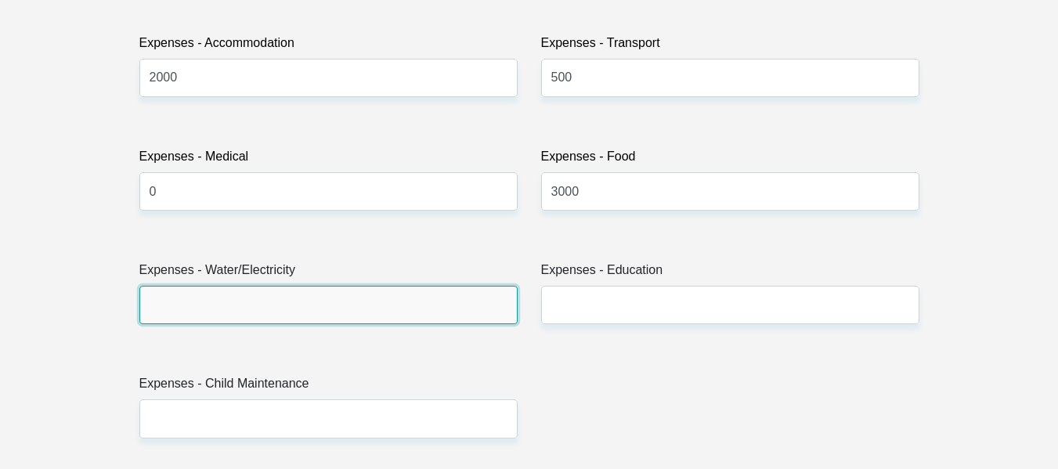
click at [393, 305] on input "Expenses - Water/Electricity" at bounding box center [328, 305] width 378 height 38
type input "500"
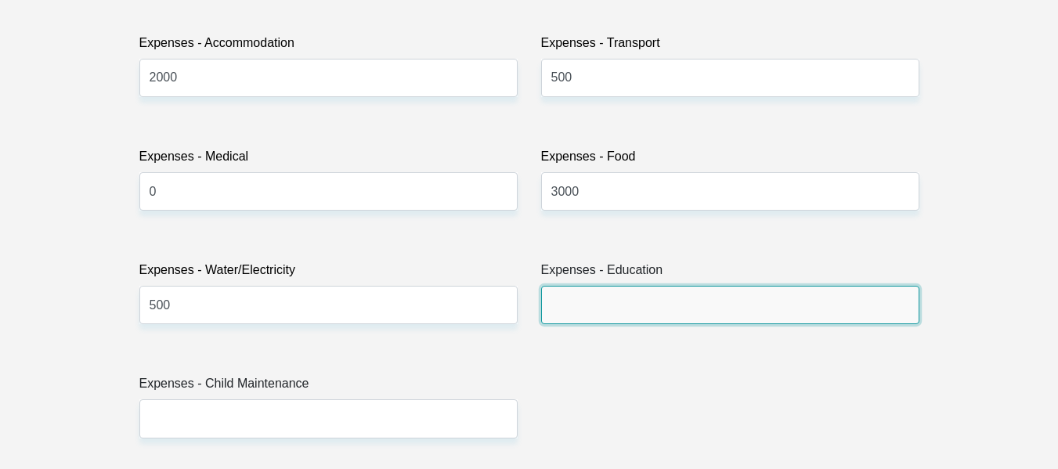
click at [654, 308] on input "Expenses - Education" at bounding box center [730, 305] width 378 height 38
type input "0"
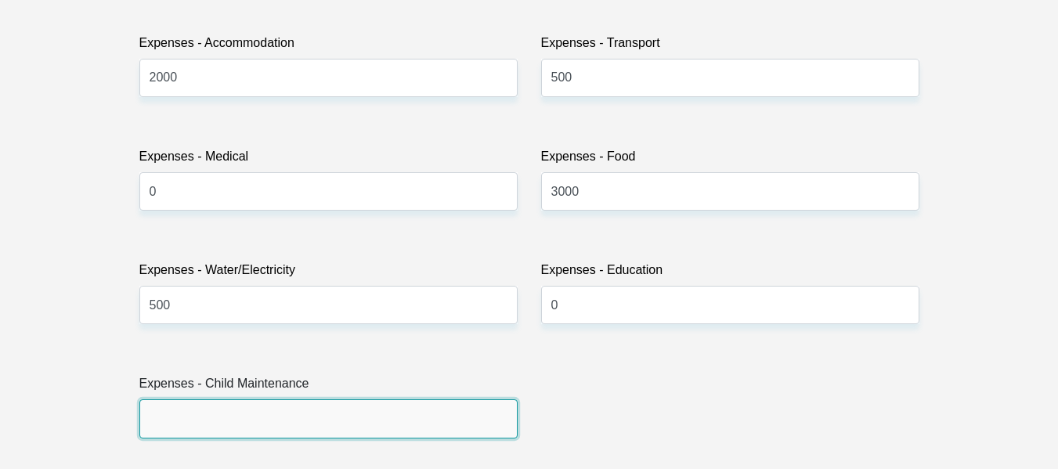
click at [192, 435] on input "Expenses - Child Maintenance" at bounding box center [328, 418] width 378 height 38
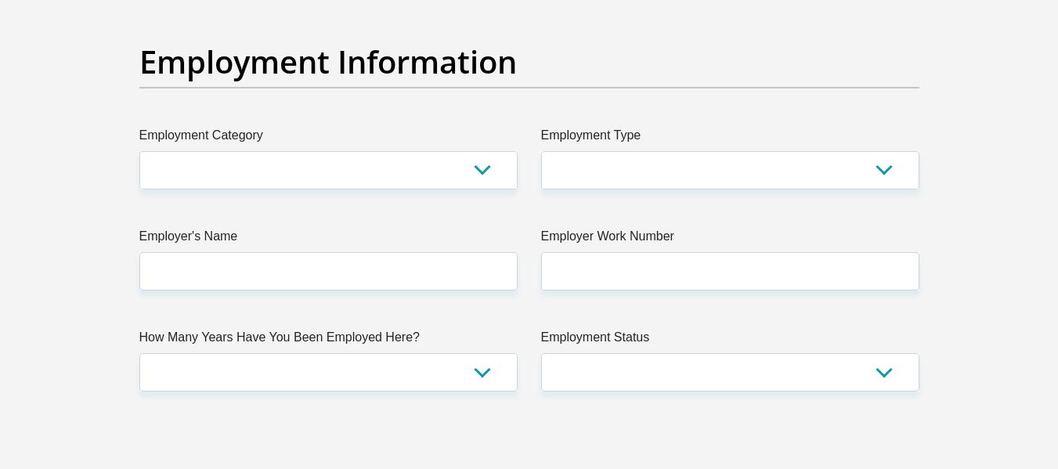
scroll to position [2833, 0]
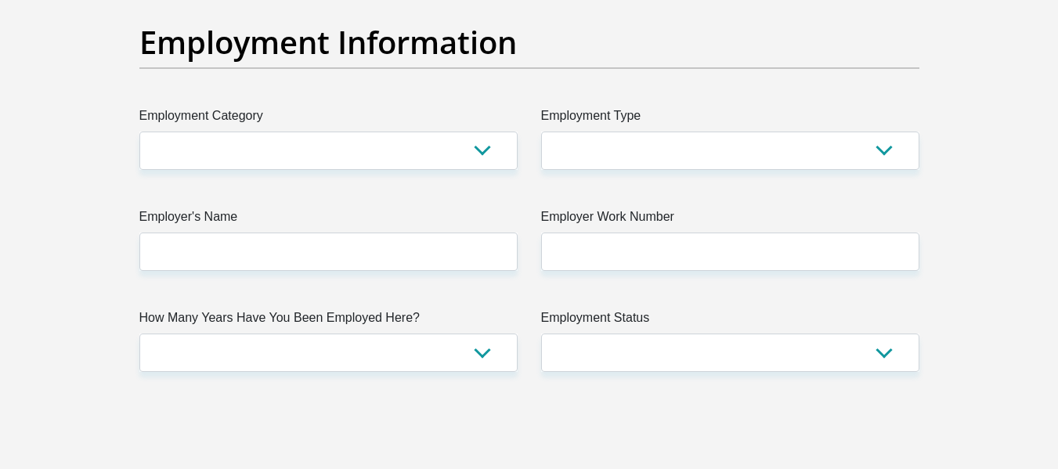
type input "2000"
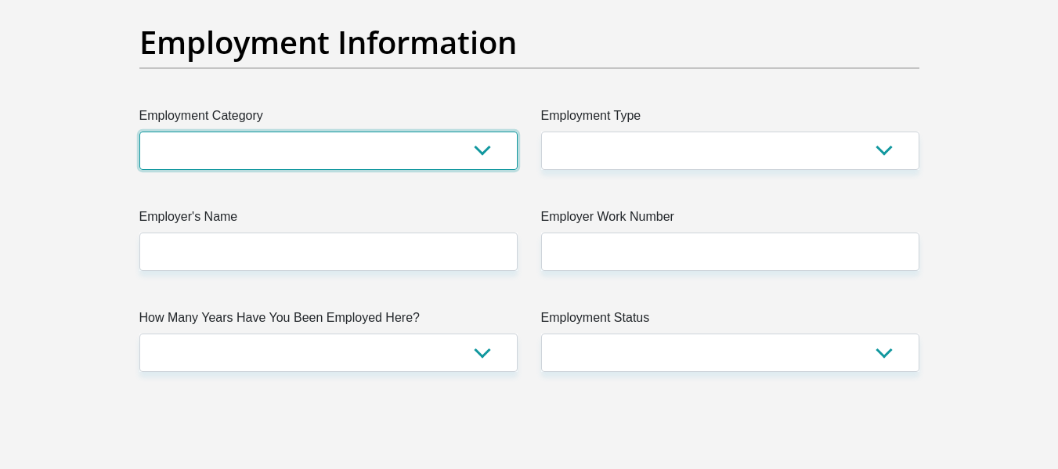
click at [464, 154] on select "AGRICULTURE ALCOHOL & TOBACCO CONSTRUCTION MATERIALS METALLURGY EQUIPMENT FOR R…" at bounding box center [328, 151] width 378 height 38
select select "6"
click at [139, 132] on select "AGRICULTURE ALCOHOL & TOBACCO CONSTRUCTION MATERIALS METALLURGY EQUIPMENT FOR R…" at bounding box center [328, 151] width 378 height 38
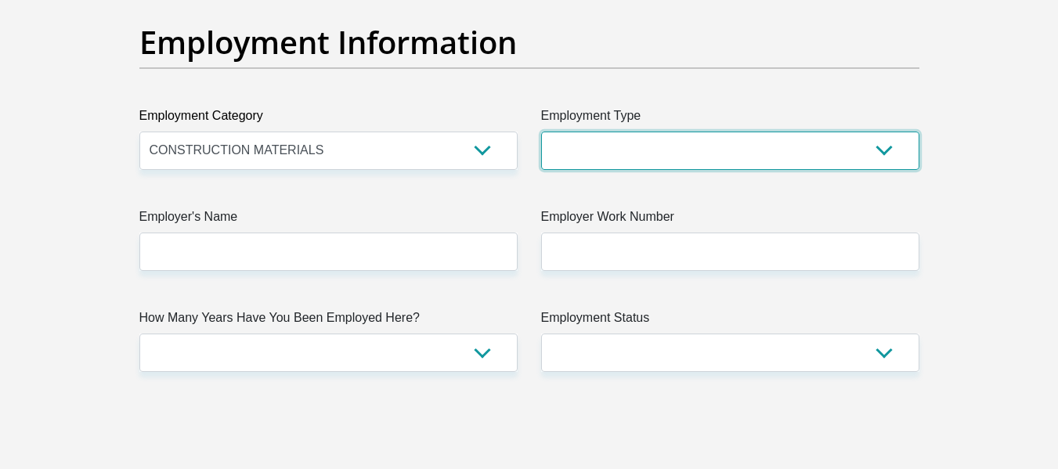
click at [600, 142] on select "College/Lecturer Craft Seller Creative Driver Executive Farmer Forces - Non Com…" at bounding box center [730, 151] width 378 height 38
select select "Manager"
click at [541, 132] on select "College/Lecturer Craft Seller Creative Driver Executive Farmer Forces - Non Com…" at bounding box center [730, 151] width 378 height 38
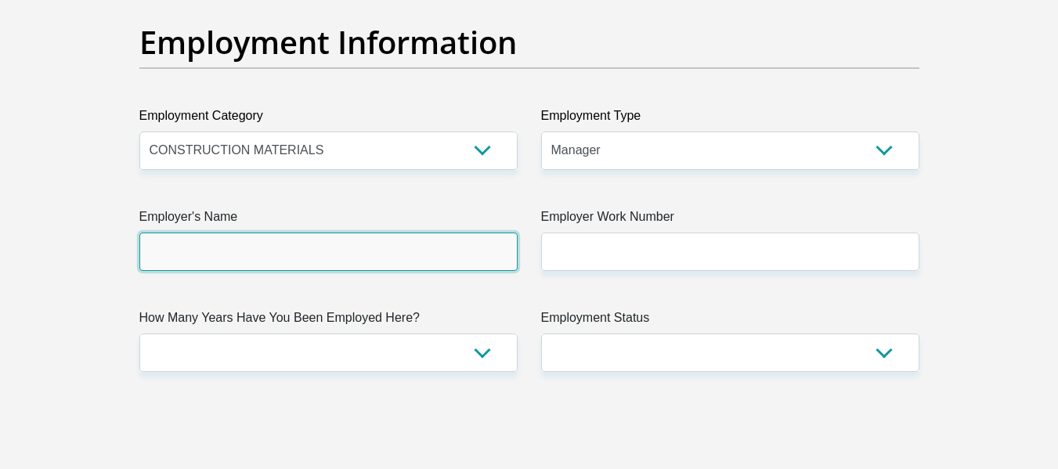
click at [341, 260] on input "Employer's Name" at bounding box center [328, 251] width 378 height 38
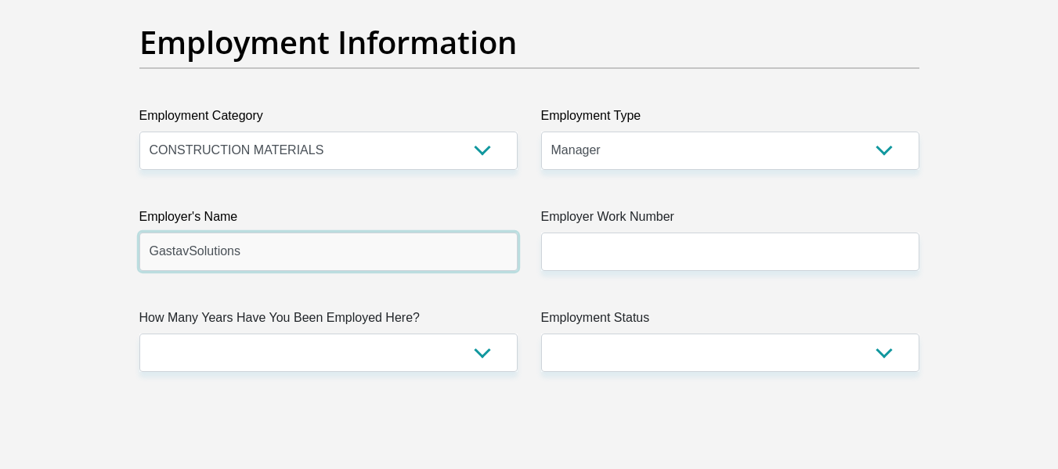
type input "GastavSolutions"
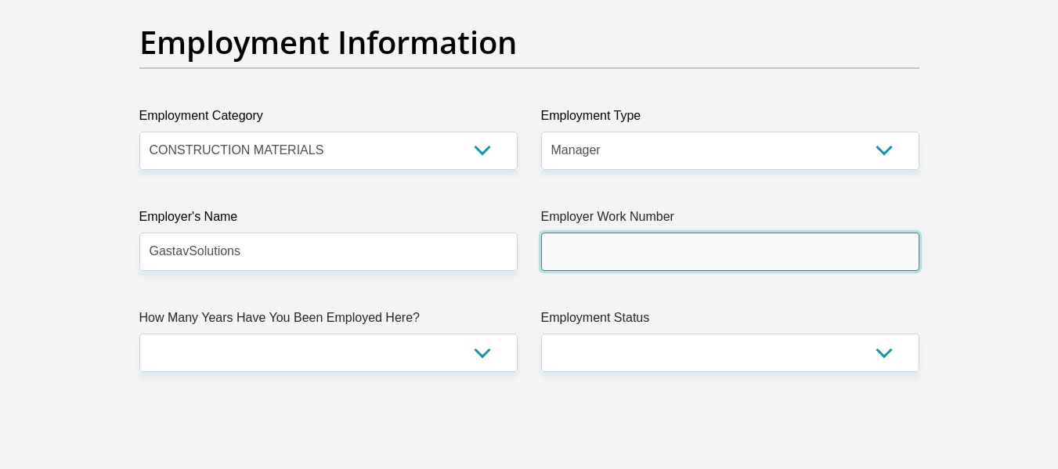
click at [582, 261] on input "Employer Work Number" at bounding box center [730, 251] width 378 height 38
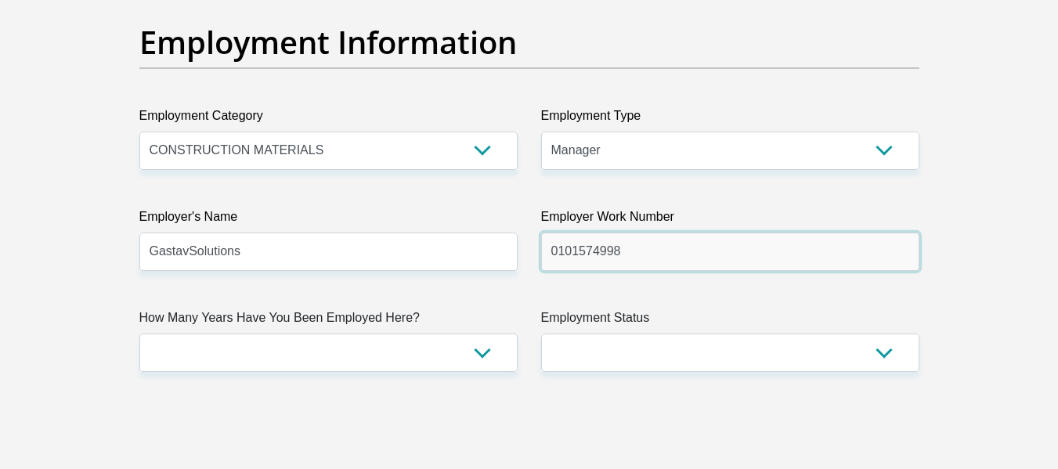
type input "0101574998"
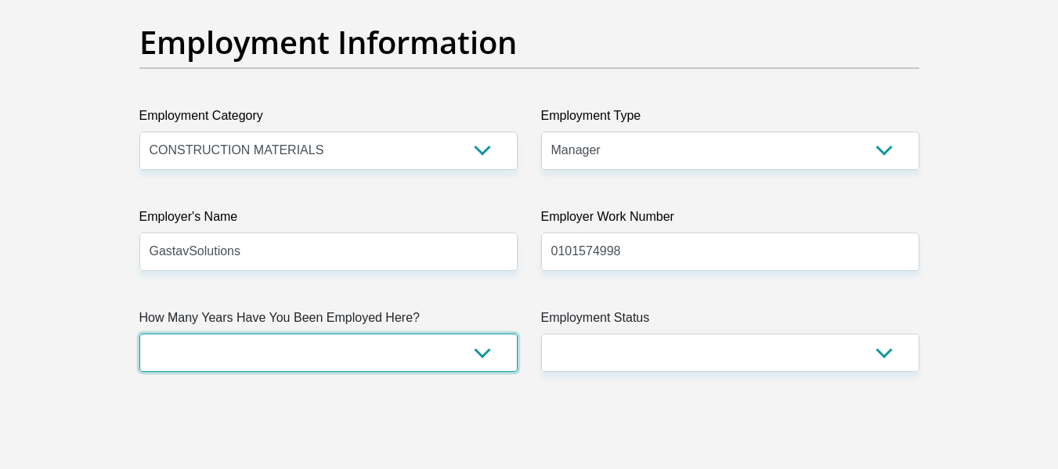
click at [457, 354] on select "less than 1 year 1-3 years 3-5 years 5+ years" at bounding box center [328, 352] width 378 height 38
click at [435, 354] on select "less than 1 year 1-3 years 3-5 years 5+ years" at bounding box center [328, 352] width 378 height 38
select select "24"
click at [139, 333] on select "less than 1 year 1-3 years 3-5 years 5+ years" at bounding box center [328, 352] width 378 height 38
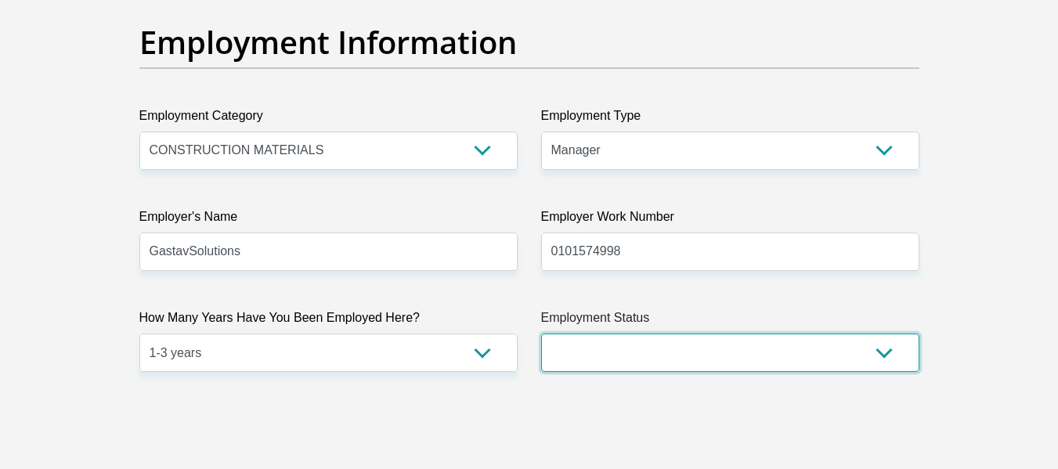
click at [568, 353] on select "Permanent/Full-time Part-time/Casual Contract Worker Self-Employed Housewife Re…" at bounding box center [730, 352] width 378 height 38
select select "1"
click at [541, 333] on select "Permanent/Full-time Part-time/Casual Contract Worker Self-Employed Housewife Re…" at bounding box center [730, 352] width 378 height 38
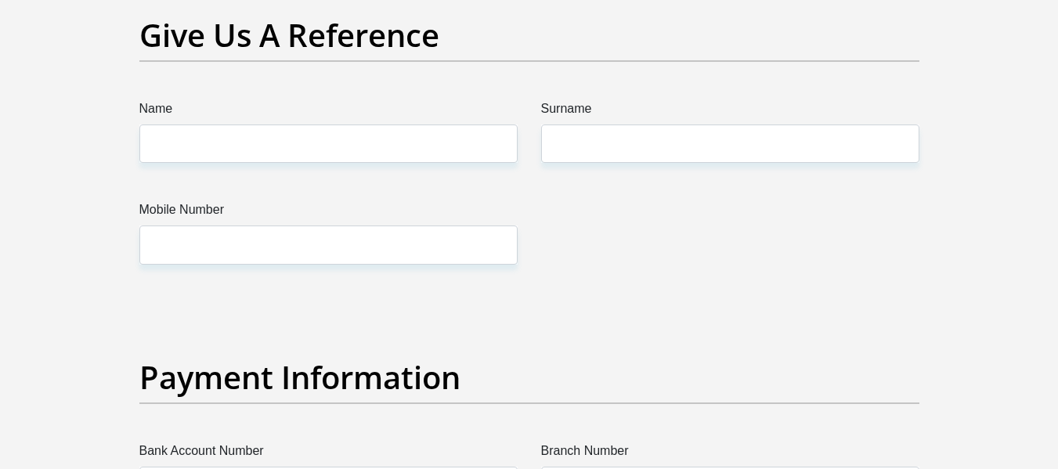
scroll to position [3322, 0]
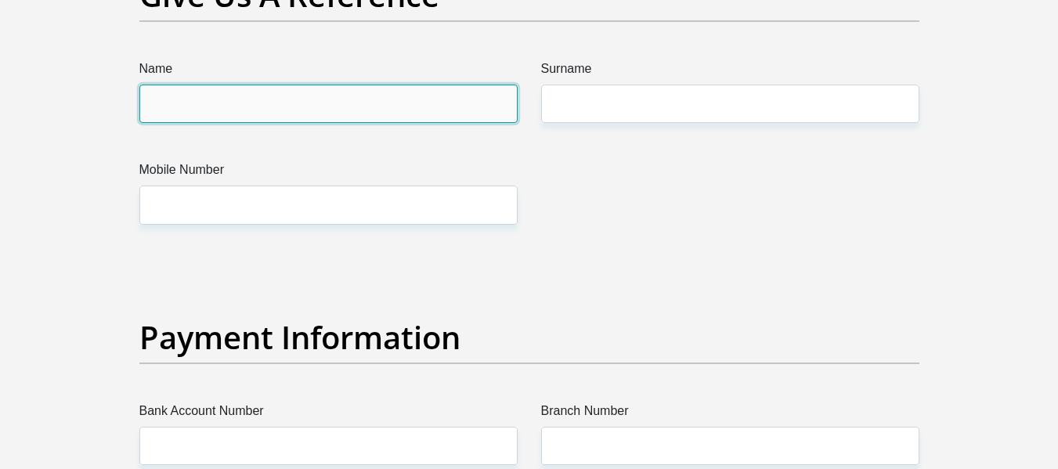
click at [219, 85] on input "Name" at bounding box center [328, 104] width 378 height 38
type input "Tony"
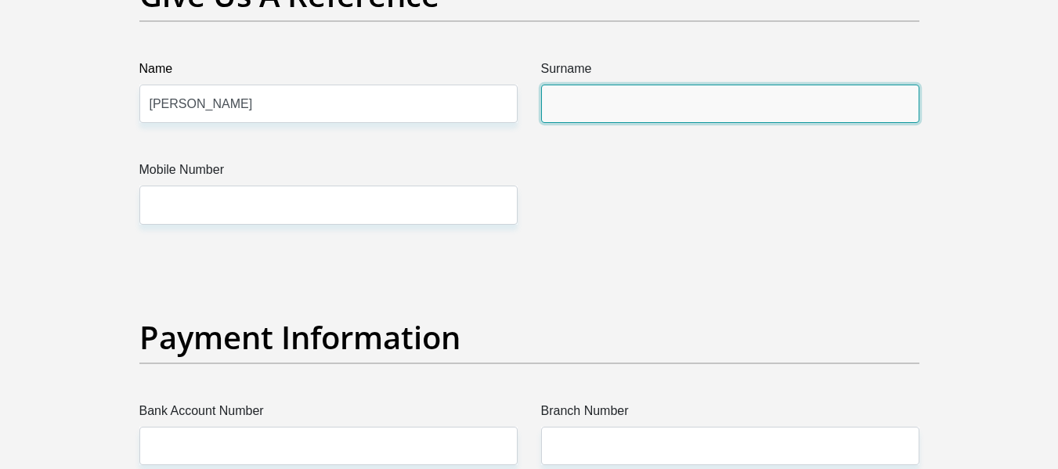
click at [626, 111] on input "Surname" at bounding box center [730, 104] width 378 height 38
type input "Makubo"
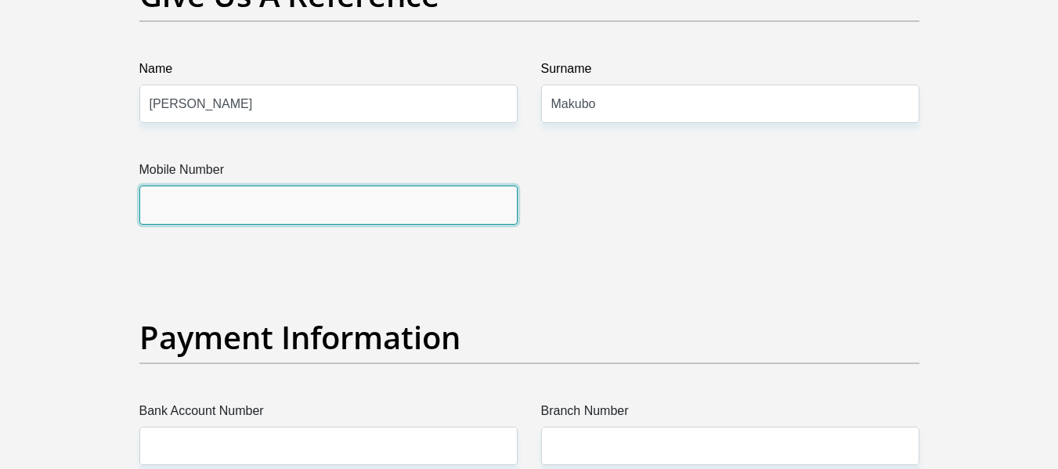
click at [395, 215] on input "Mobile Number" at bounding box center [328, 205] width 378 height 38
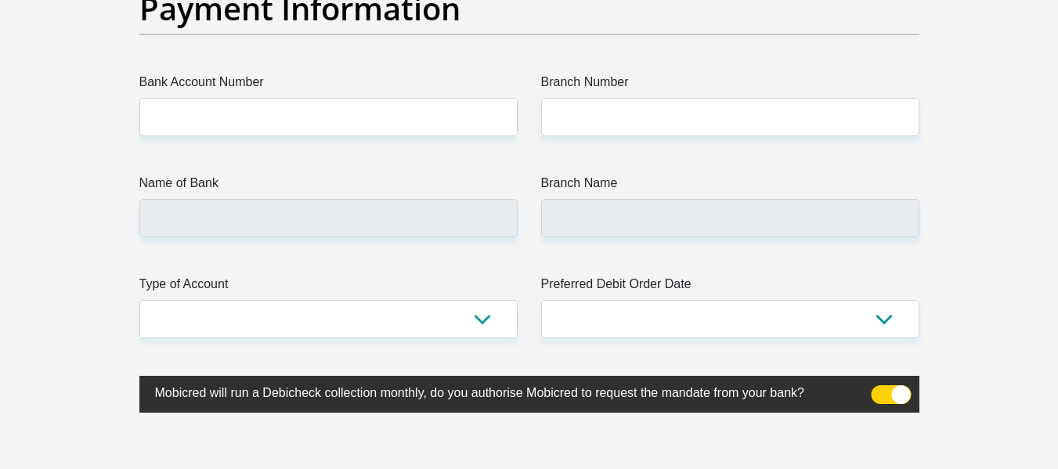
scroll to position [3671, 0]
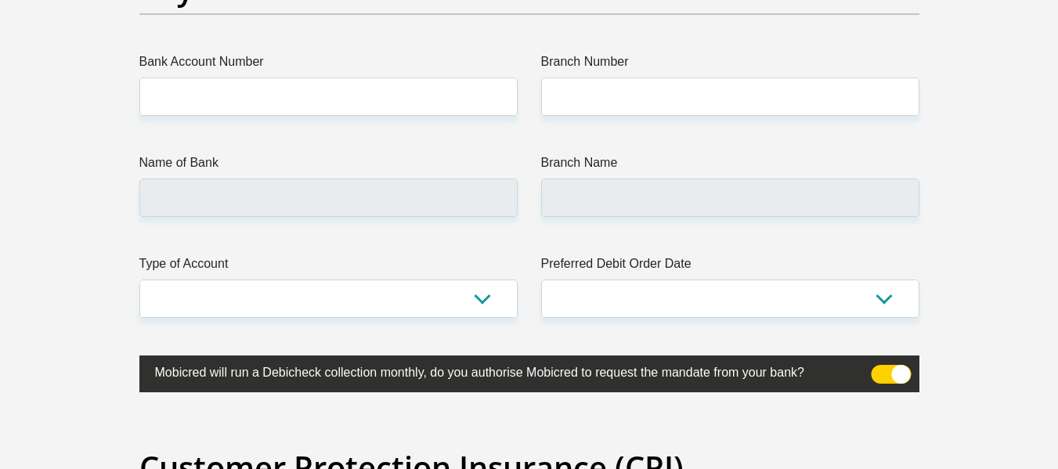
type input "0719544133"
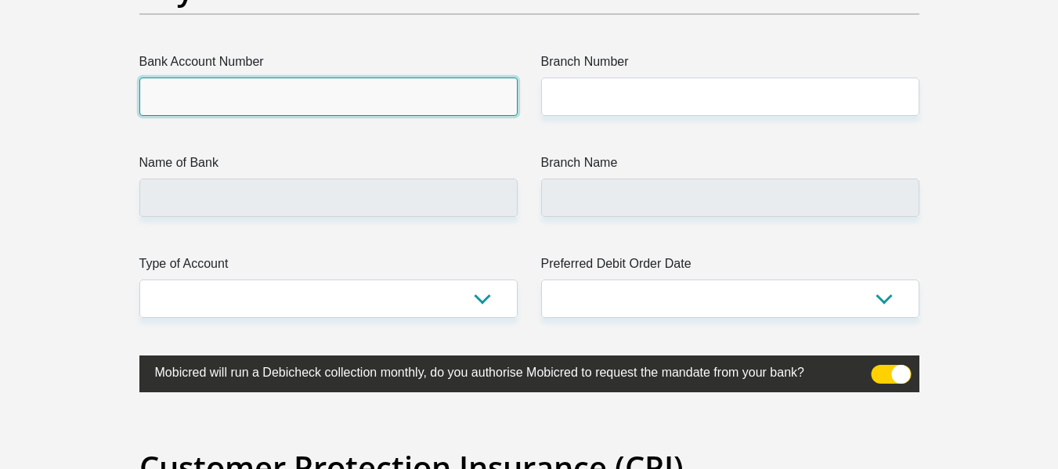
click at [321, 92] on input "Bank Account Number" at bounding box center [328, 96] width 378 height 38
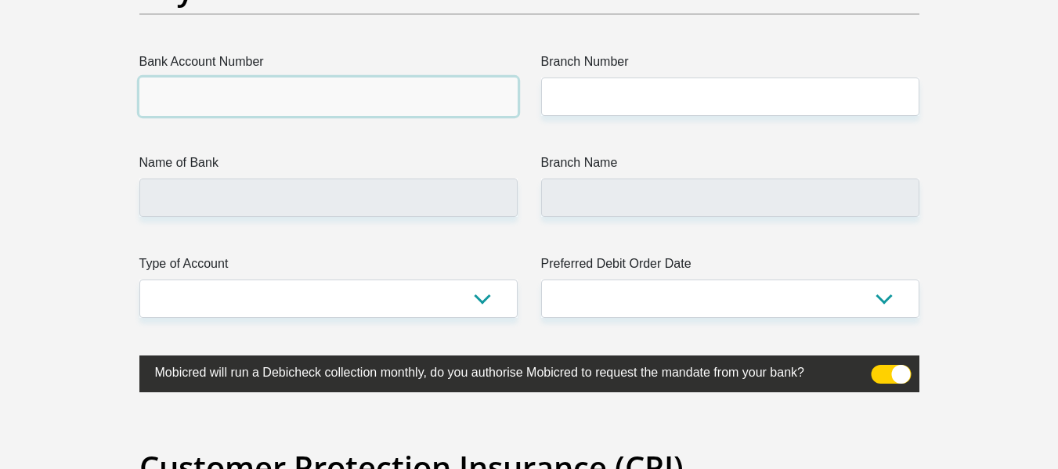
paste input "1463735829"
type input "1463735829"
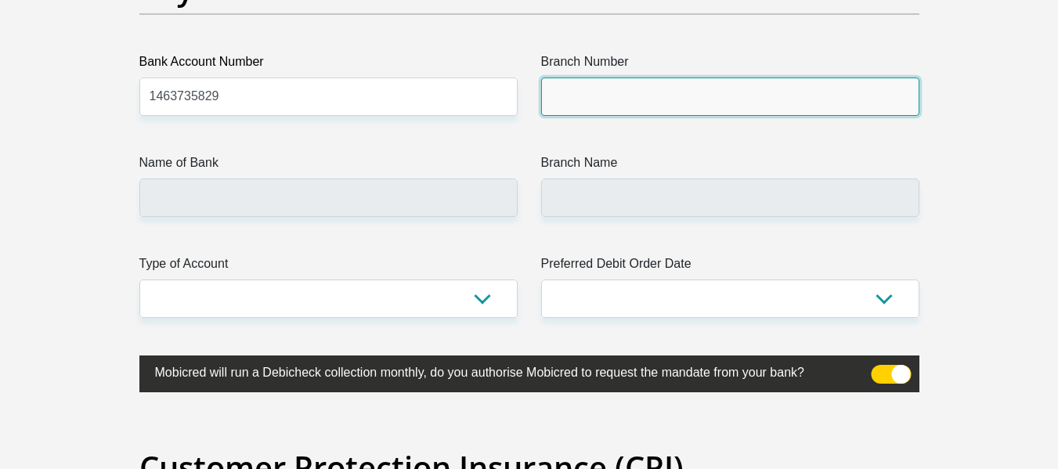
click at [605, 106] on input "Branch Number" at bounding box center [730, 96] width 378 height 38
type input "470010"
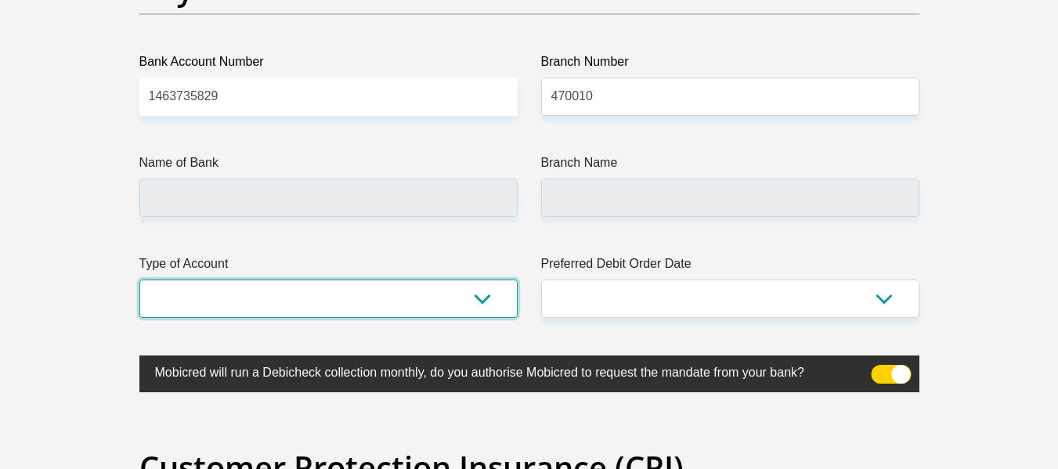
click at [351, 304] on select "Cheque Savings" at bounding box center [328, 298] width 378 height 38
type input "CAPITEC BANK LIMITED"
type input "CAPITEC BANK CPC"
select select "SAV"
click at [139, 279] on select "Cheque Savings" at bounding box center [328, 298] width 378 height 38
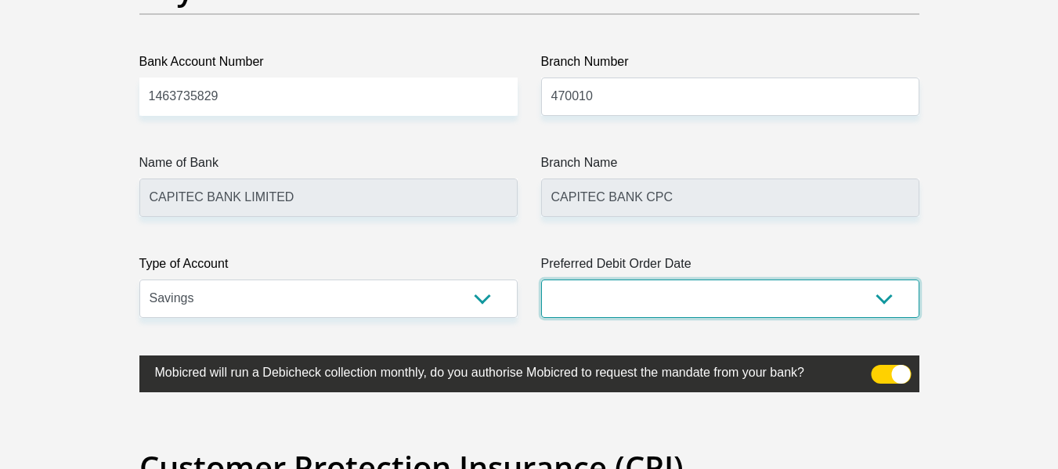
click at [705, 299] on select "1st 2nd 3rd 4th 5th 7th 18th 19th 20th 21st 22nd 23rd 24th 25th 26th 27th 28th …" at bounding box center [730, 298] width 378 height 38
select select "25"
click at [541, 279] on select "1st 2nd 3rd 4th 5th 7th 18th 19th 20th 21st 22nd 23rd 24th 25th 26th 27th 28th …" at bounding box center [730, 298] width 378 height 38
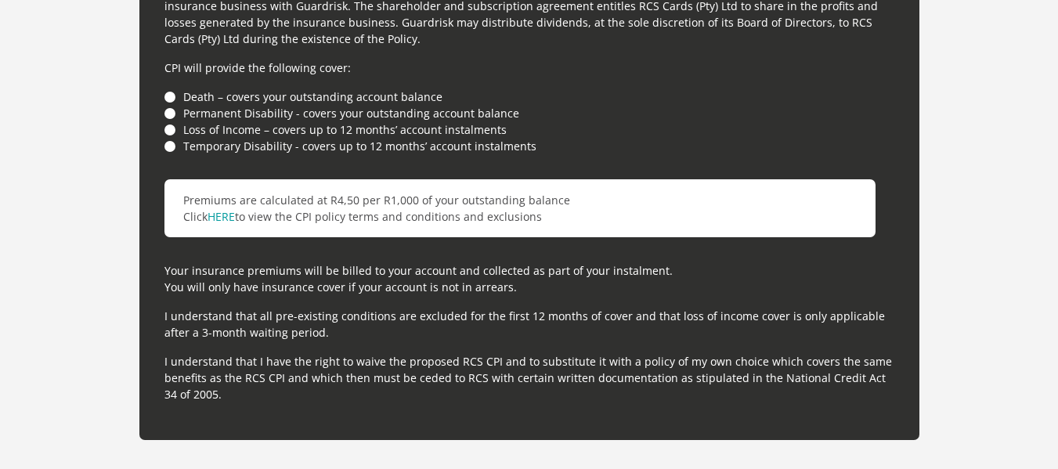
scroll to position [4429, 0]
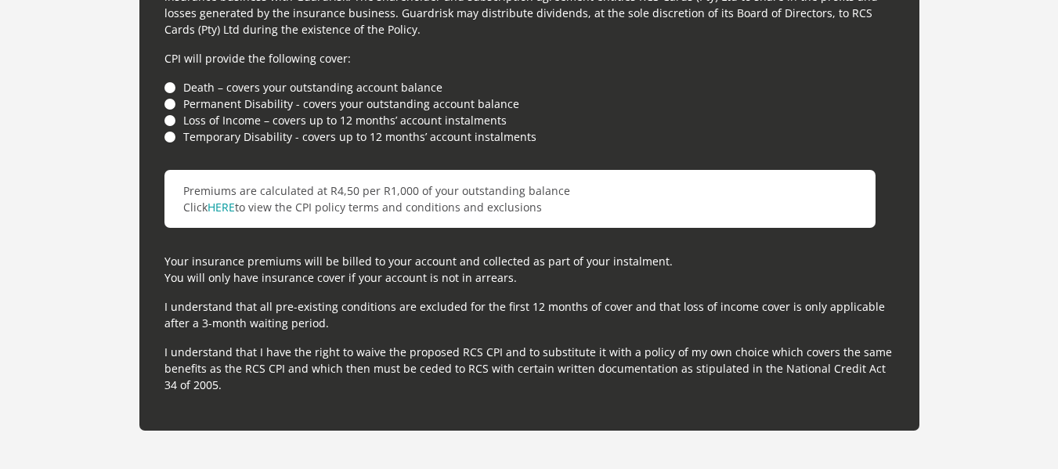
click at [165, 87] on li "Death – covers your outstanding account balance" at bounding box center [529, 87] width 730 height 16
click at [171, 90] on li "Death – covers your outstanding account balance" at bounding box center [529, 87] width 730 height 16
click at [174, 86] on li "Death – covers your outstanding account balance" at bounding box center [529, 87] width 730 height 16
click at [266, 92] on li "Death – covers your outstanding account balance" at bounding box center [529, 87] width 730 height 16
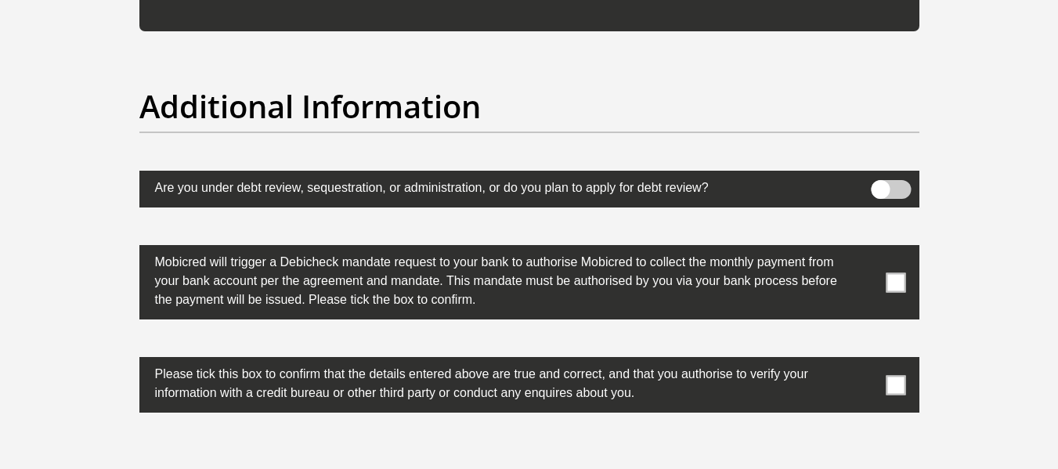
scroll to position [4838, 0]
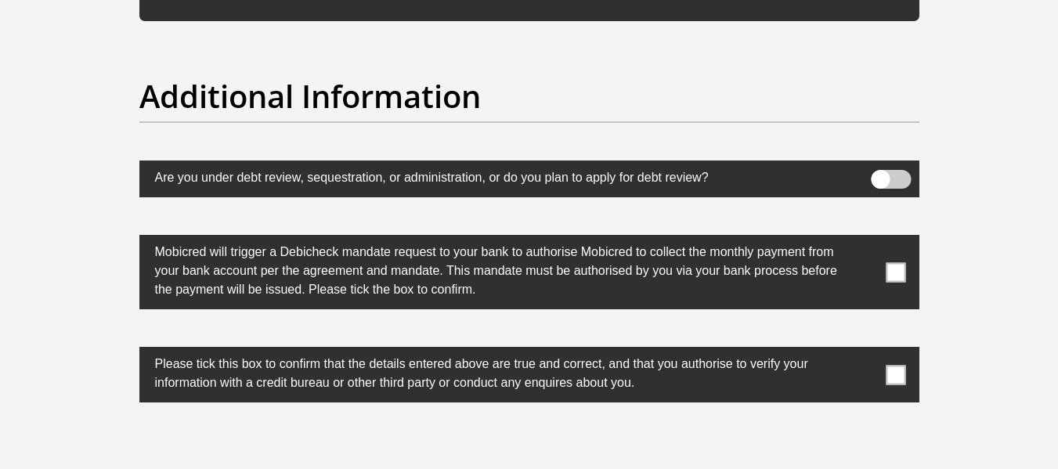
click at [898, 272] on span at bounding box center [895, 272] width 20 height 20
click at [864, 239] on input "checkbox" at bounding box center [864, 239] width 0 height 0
click at [888, 382] on span at bounding box center [895, 375] width 20 height 20
click at [864, 351] on input "checkbox" at bounding box center [864, 351] width 0 height 0
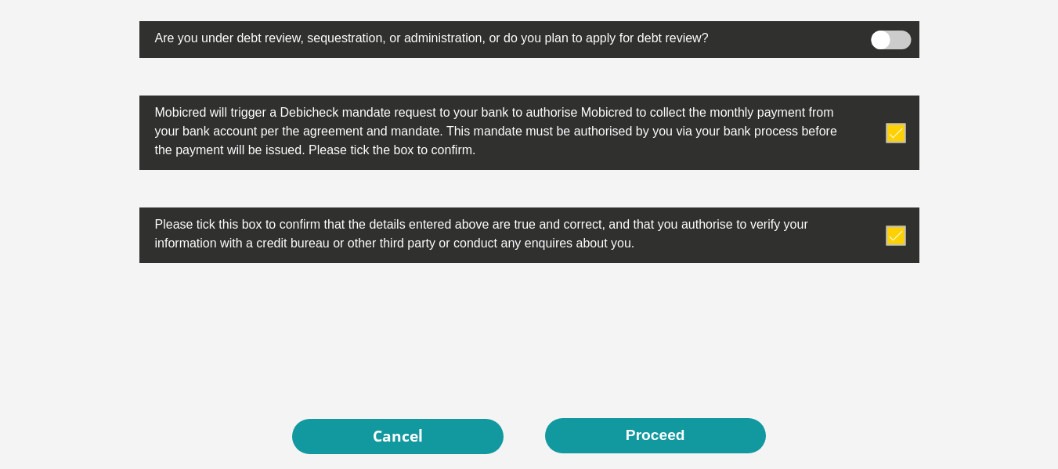
scroll to position [5017, 0]
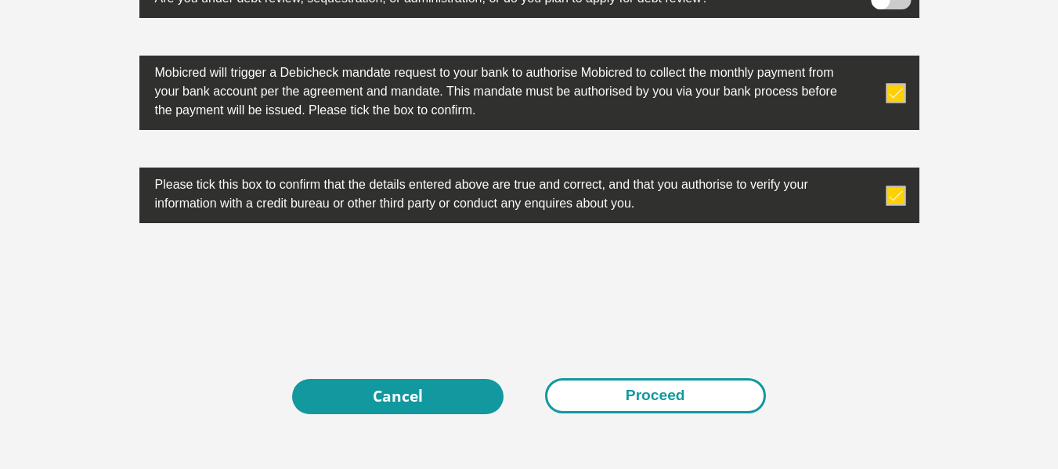
drag, startPoint x: 609, startPoint y: 409, endPoint x: 597, endPoint y: 409, distance: 11.7
click at [609, 409] on button "Proceed" at bounding box center [655, 395] width 221 height 35
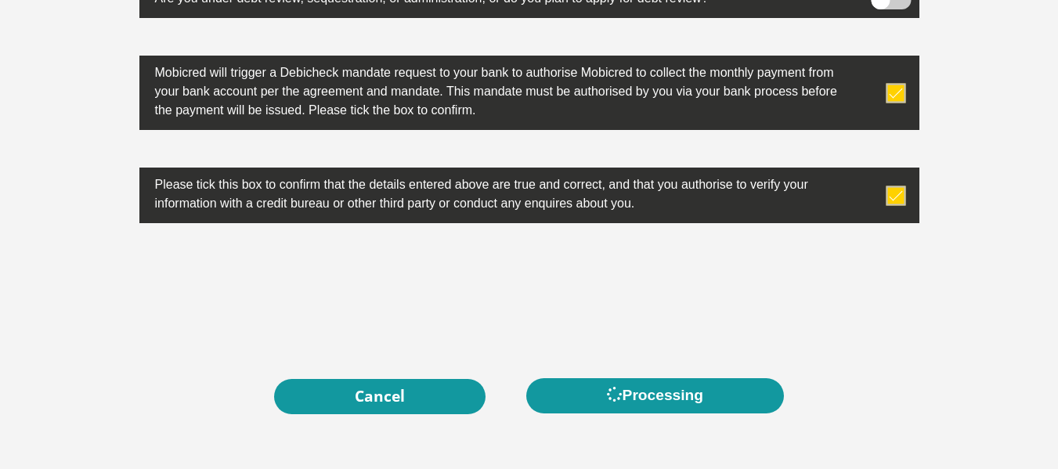
scroll to position [0, 0]
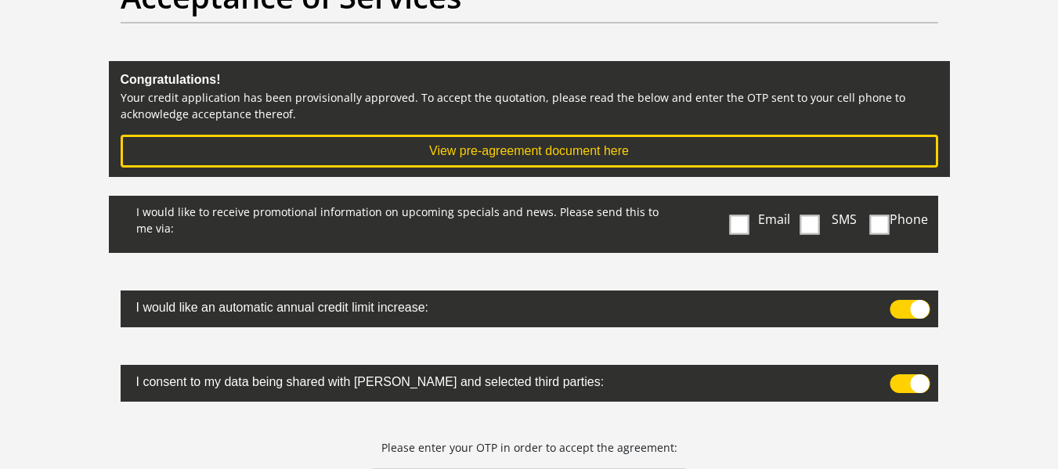
scroll to position [130, 0]
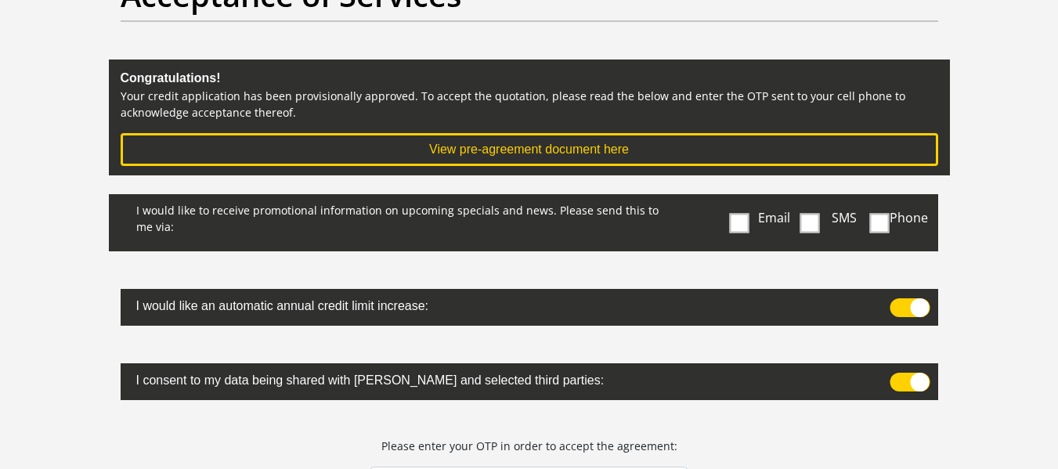
click at [736, 220] on span at bounding box center [740, 223] width 20 height 20
click at [742, 198] on input "Email" at bounding box center [742, 198] width 0 height 0
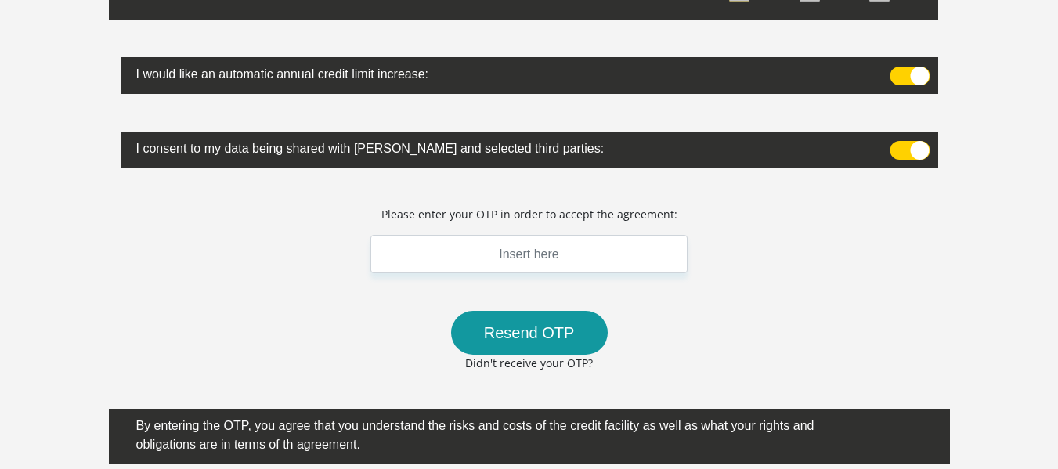
scroll to position [369, 0]
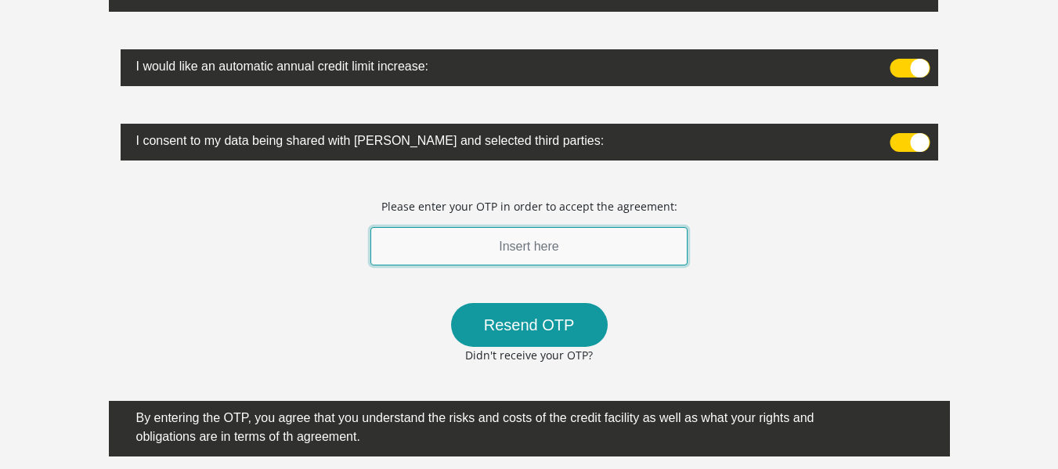
click at [510, 250] on input "text" at bounding box center [529, 246] width 318 height 38
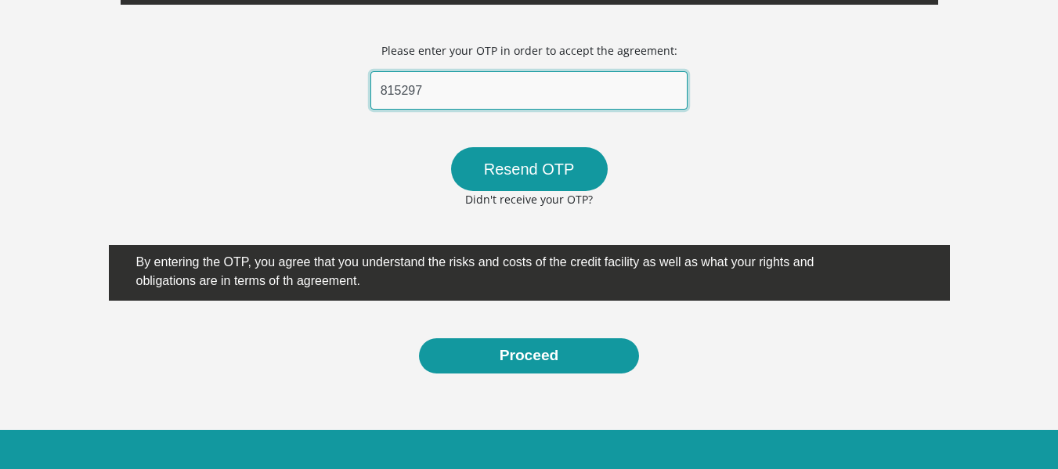
scroll to position [527, 0]
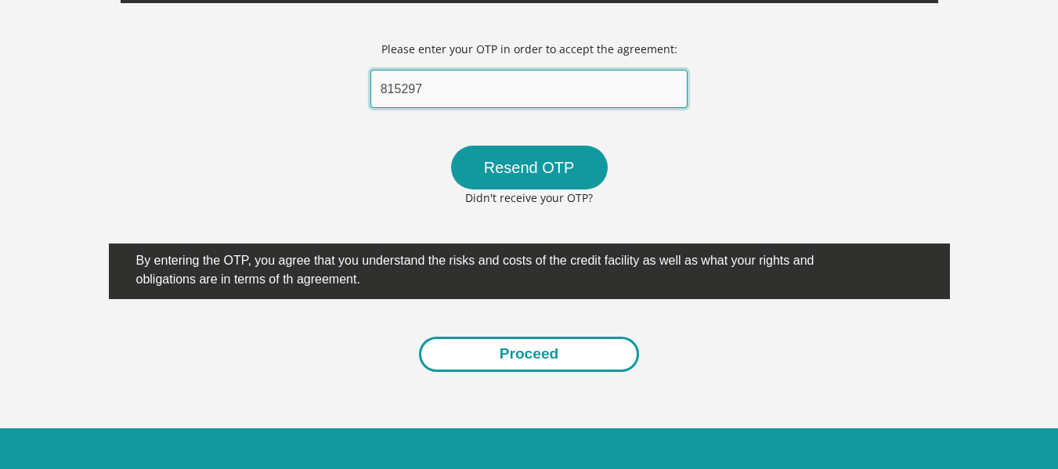
type input "815297"
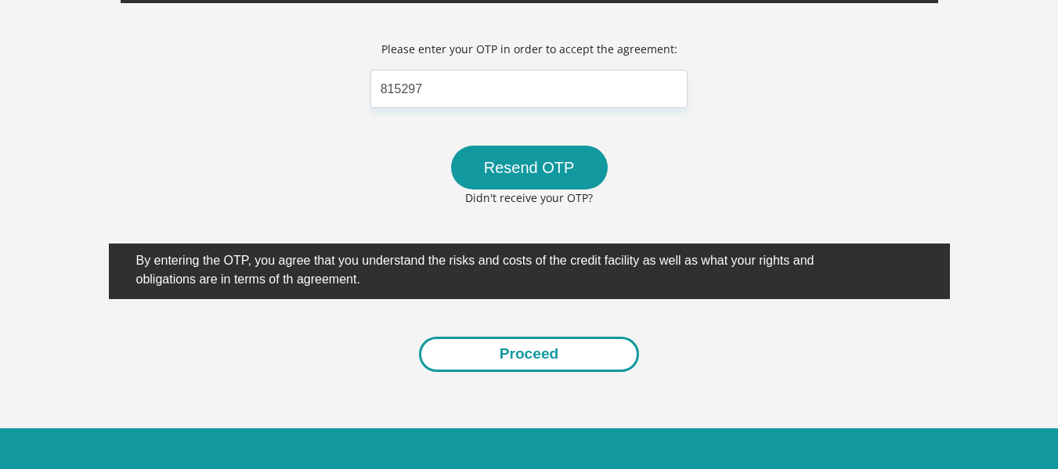
click at [527, 354] on button "Proceed" at bounding box center [529, 354] width 221 height 35
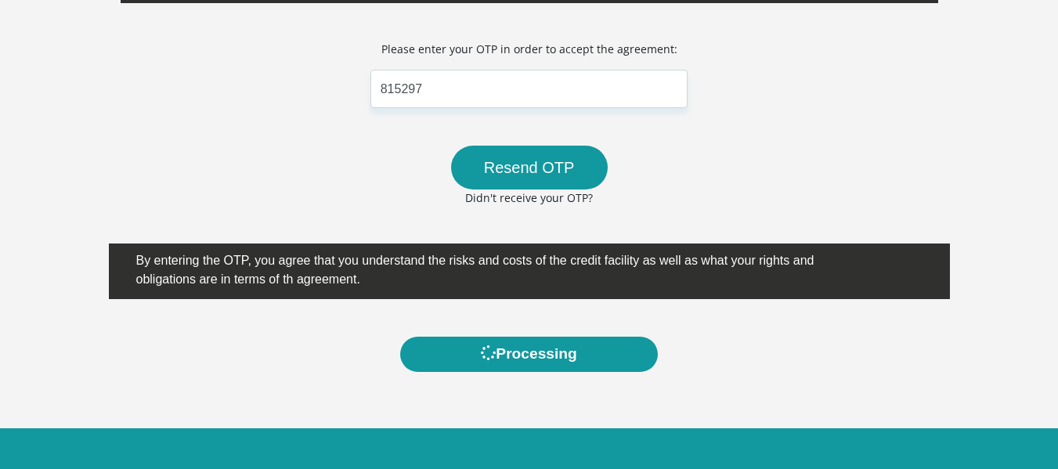
scroll to position [0, 0]
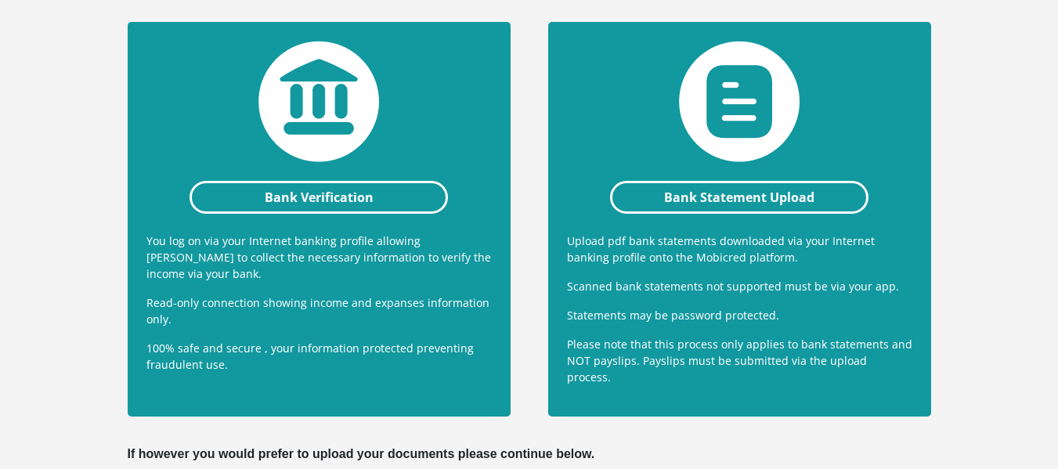
scroll to position [388, 0]
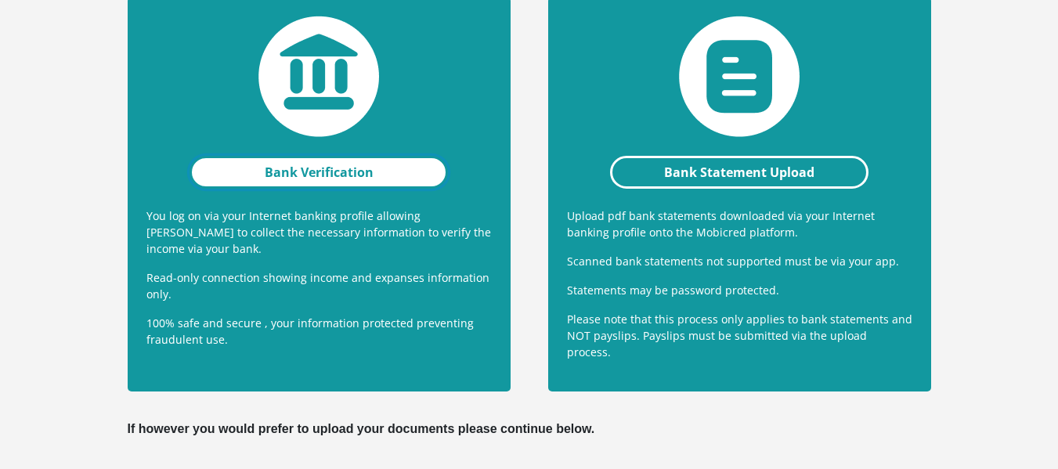
click at [218, 160] on link "Bank Verification" at bounding box center [318, 172] width 259 height 33
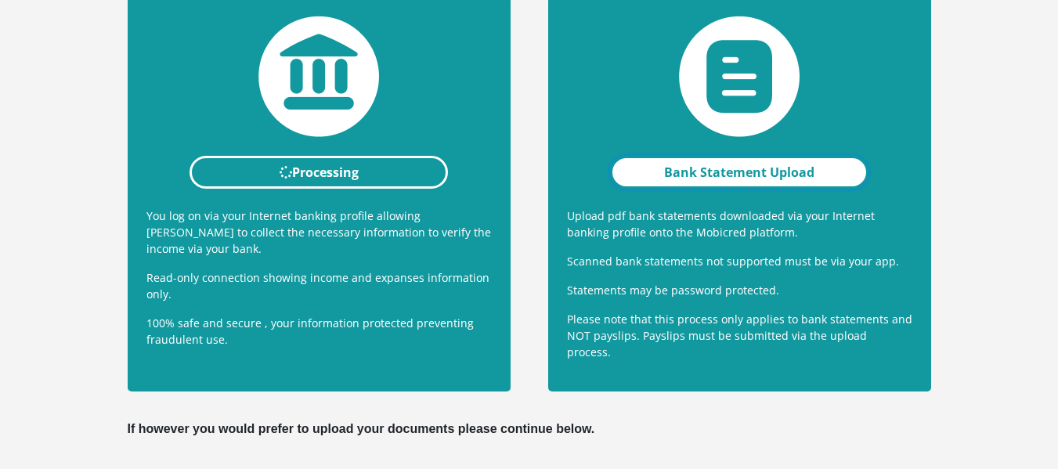
click at [648, 165] on link "Bank Statement Upload" at bounding box center [739, 172] width 259 height 33
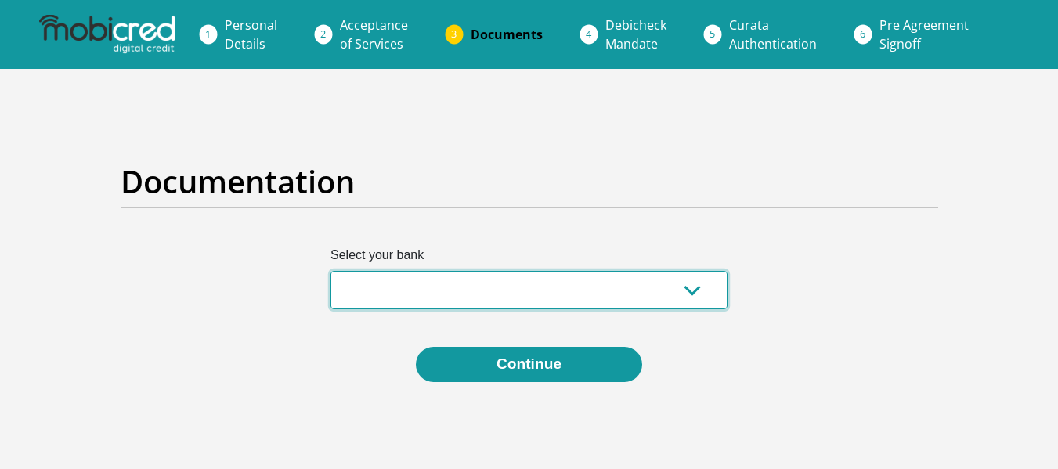
click at [407, 297] on select "Absa Capitec Bank Discovery Bank First National Bank Nedbank Standard Bank Tyme…" at bounding box center [528, 290] width 397 height 38
select select "{"id":"2","title":"Capitec Bank","institution":"Capitec","alias":"capitec","cou…"
click at [330, 271] on select "Absa Capitec Bank Discovery Bank First National Bank Nedbank Standard Bank Tyme…" at bounding box center [528, 290] width 397 height 38
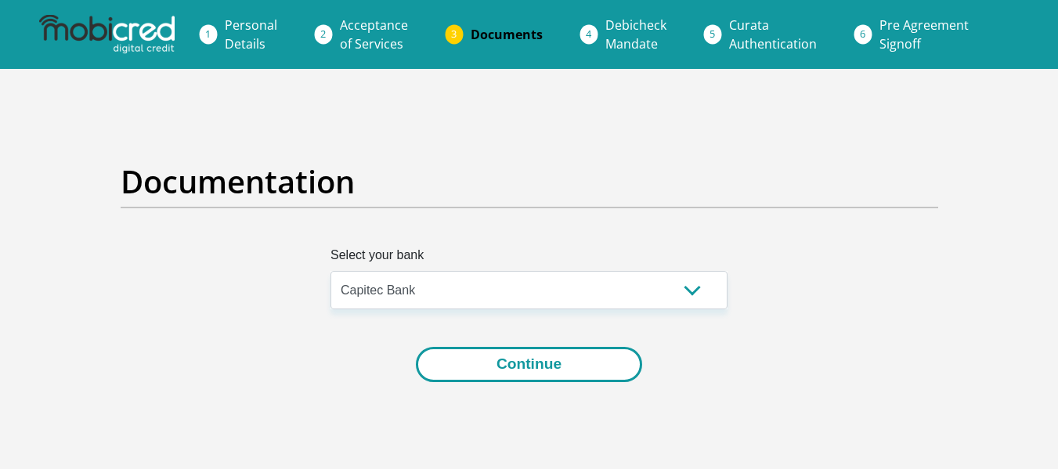
click at [484, 363] on button "Continue" at bounding box center [529, 364] width 226 height 35
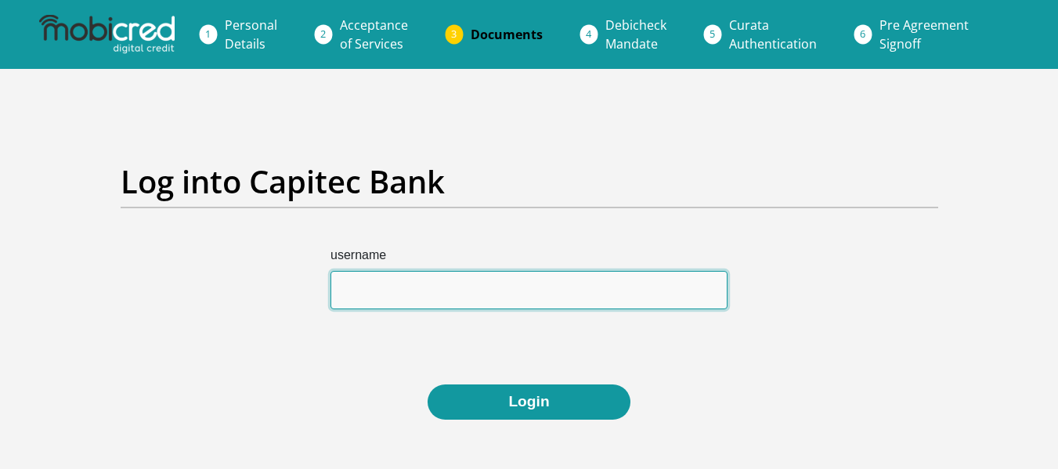
click at [439, 286] on input "username" at bounding box center [528, 290] width 397 height 38
paste input "1463735829"
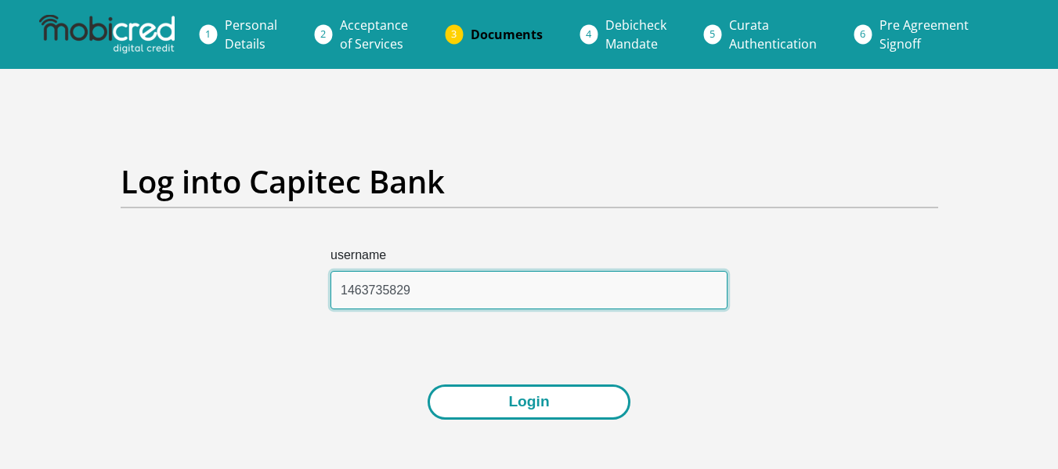
type input "1463735829"
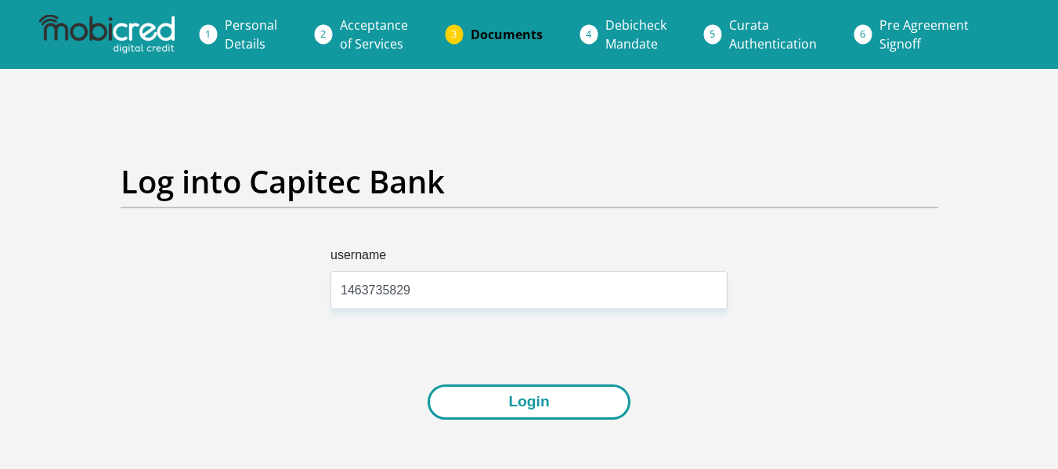
click at [515, 410] on button "Login" at bounding box center [528, 401] width 202 height 35
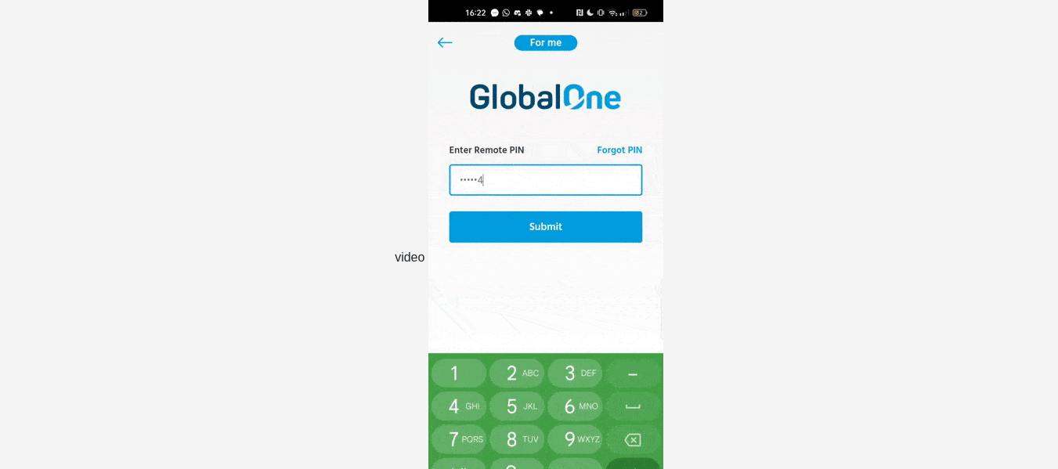
scroll to position [308, 0]
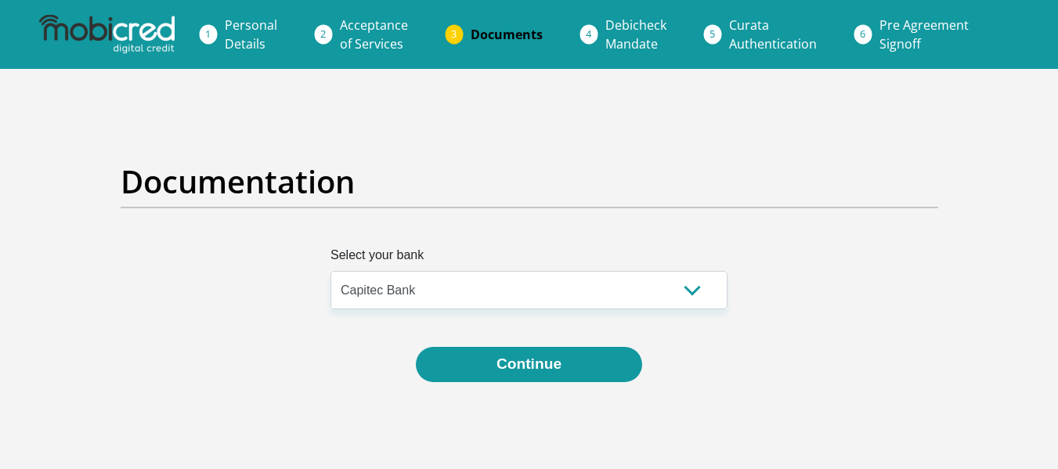
select select "{"id":"2","title":"Capitec Bank","institution":"Capitec","alias":"capitec","cou…"
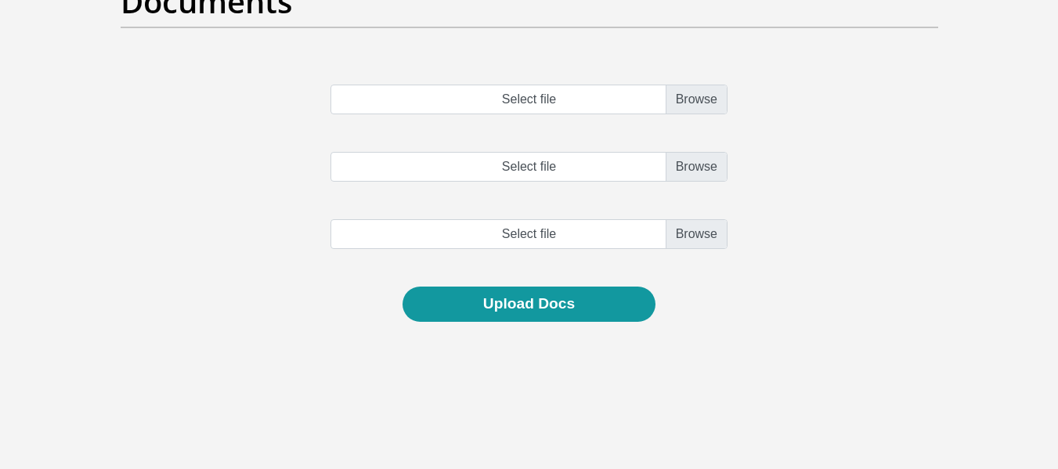
scroll to position [175, 0]
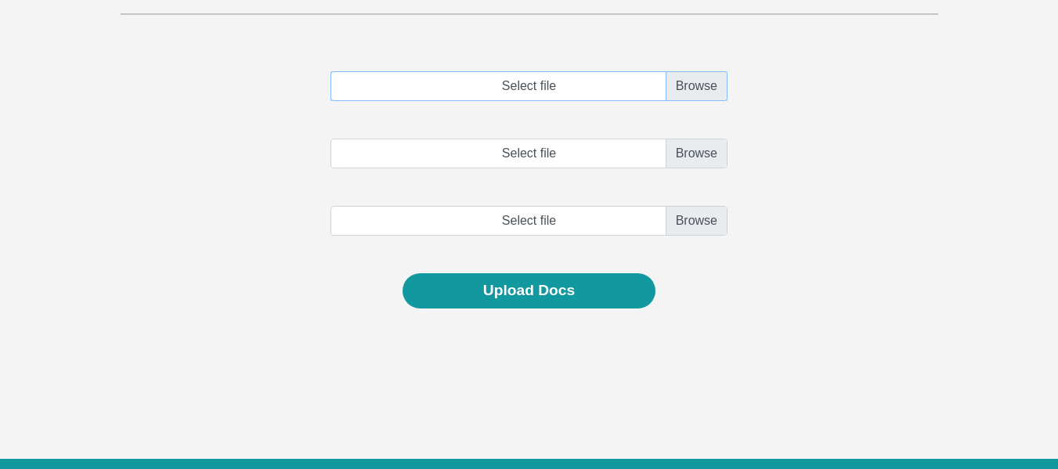
click at [689, 73] on input "Select file" at bounding box center [528, 86] width 397 height 30
type input "C:\fakepath\account_statement-1 (1) (1).pdf"
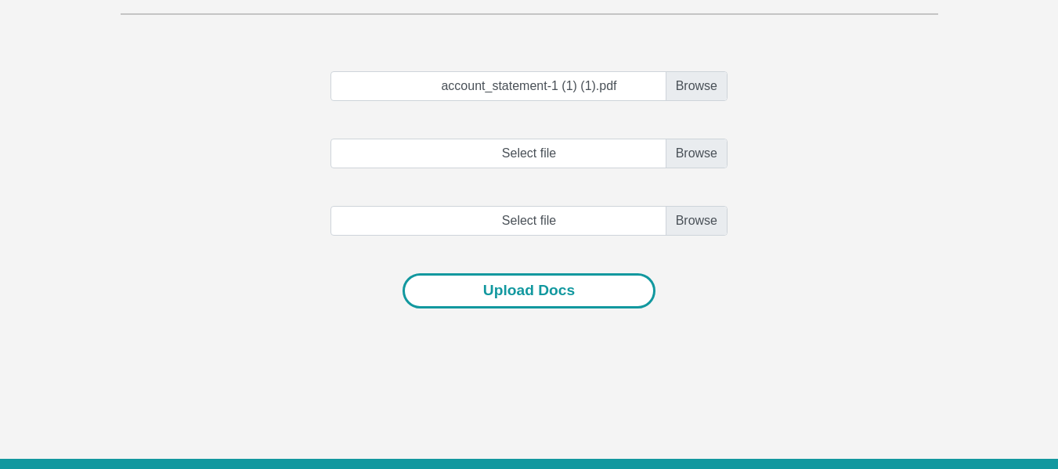
click at [491, 292] on button "Upload Docs" at bounding box center [528, 290] width 253 height 35
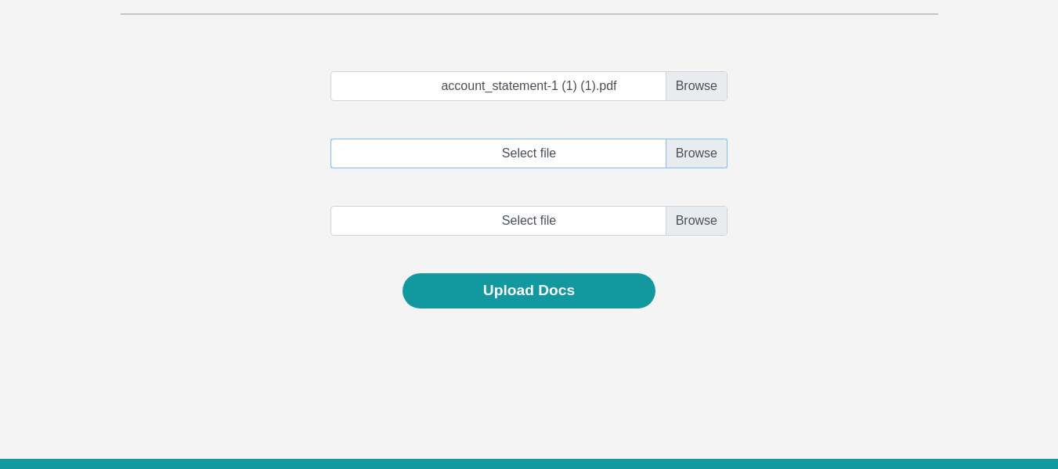
click at [698, 151] on input "Select file" at bounding box center [528, 154] width 397 height 30
type input "C:\fakepath\Ndima ID.pdf"
click at [689, 225] on input "file" at bounding box center [528, 221] width 397 height 30
type input "C:\fakepath\August.pdf"
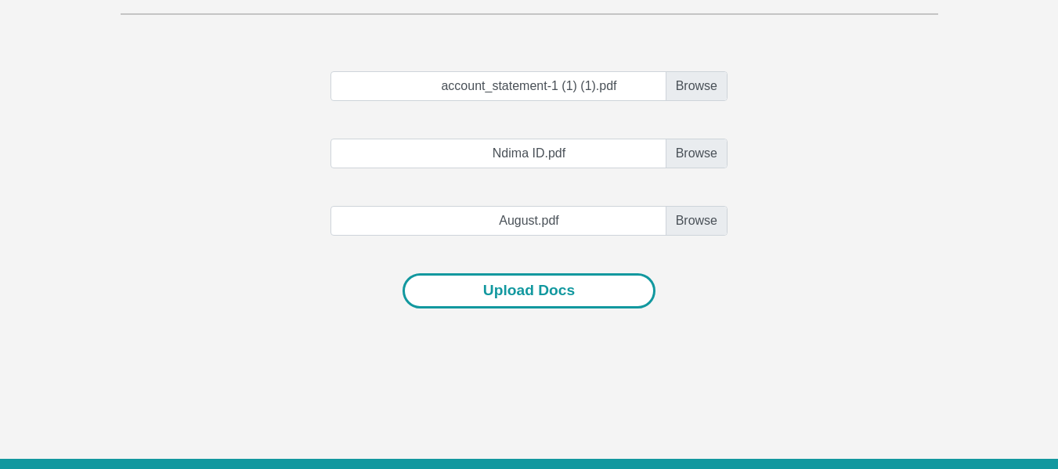
click at [577, 295] on button "Upload Docs" at bounding box center [528, 290] width 253 height 35
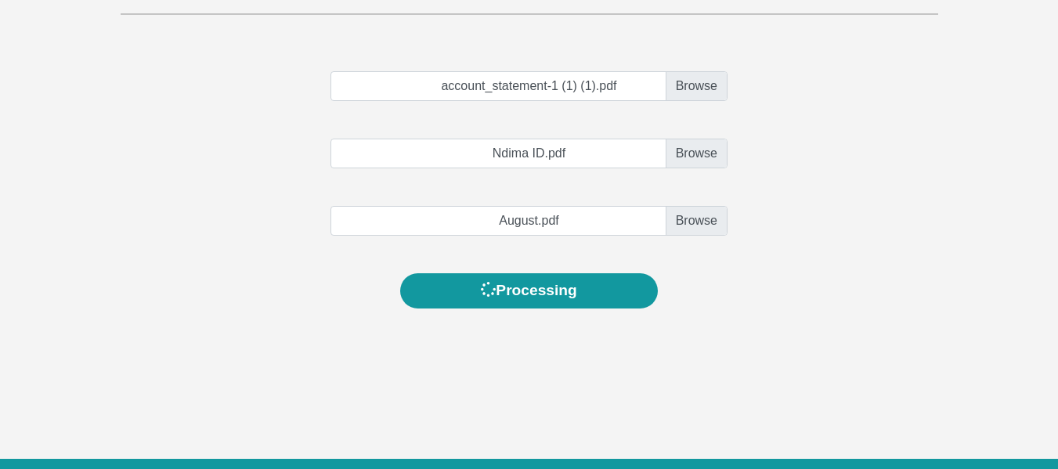
scroll to position [0, 0]
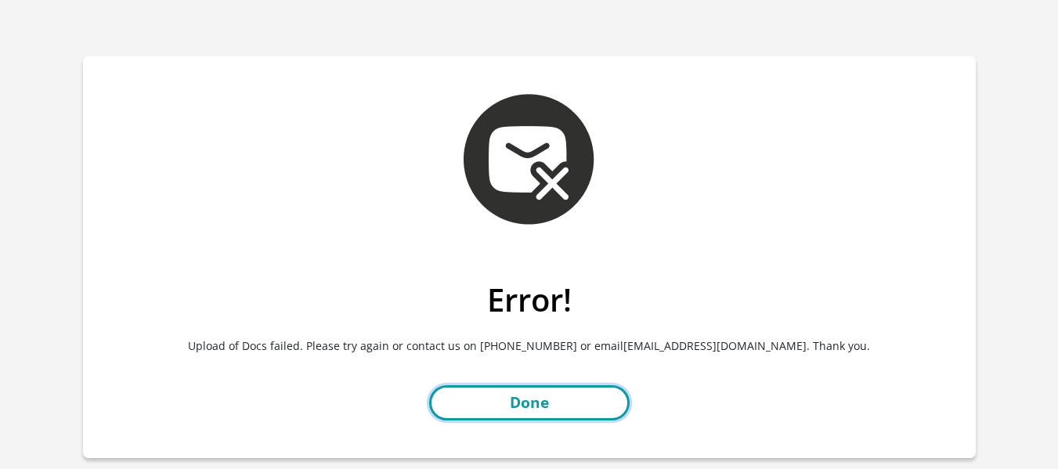
click at [534, 394] on link "Done" at bounding box center [529, 402] width 200 height 35
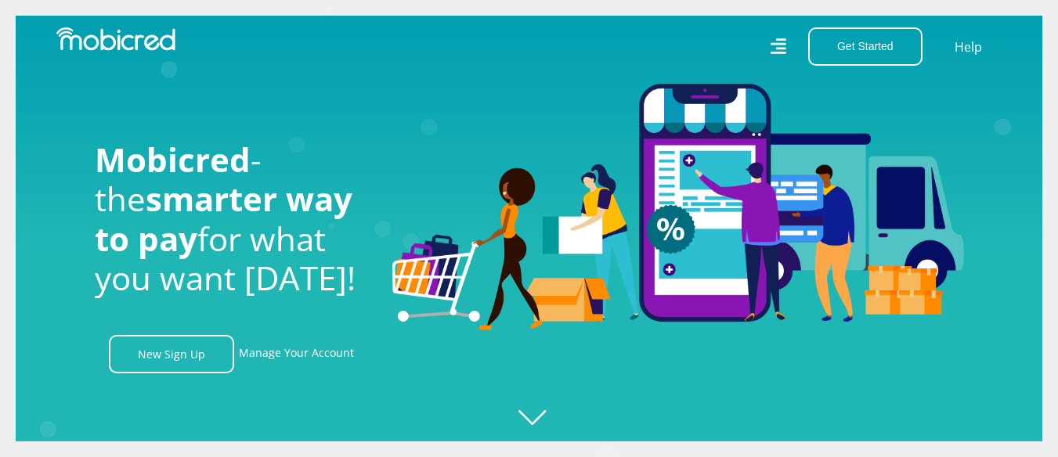
scroll to position [0, 3569]
click at [287, 359] on link "Manage Your Account" at bounding box center [296, 354] width 115 height 38
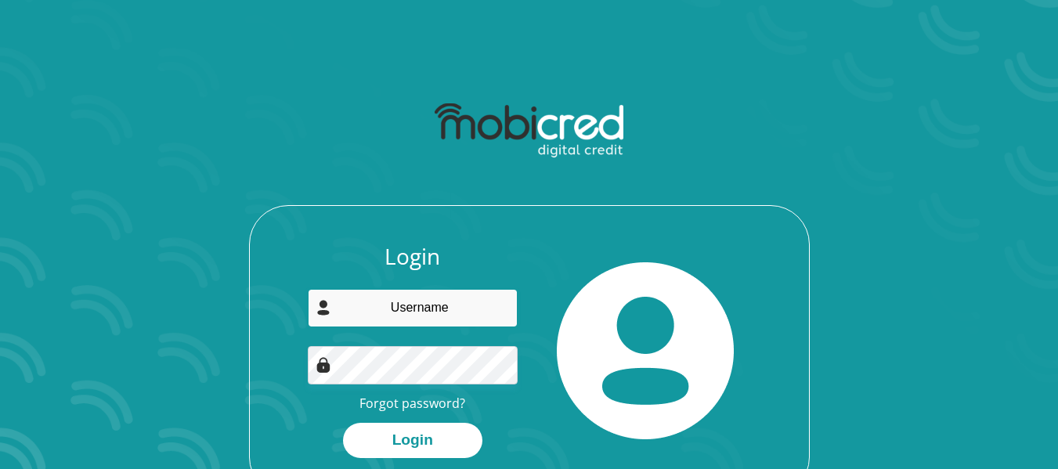
click at [416, 315] on input "email" at bounding box center [413, 308] width 210 height 38
type input "bandilendima8@gmail.com"
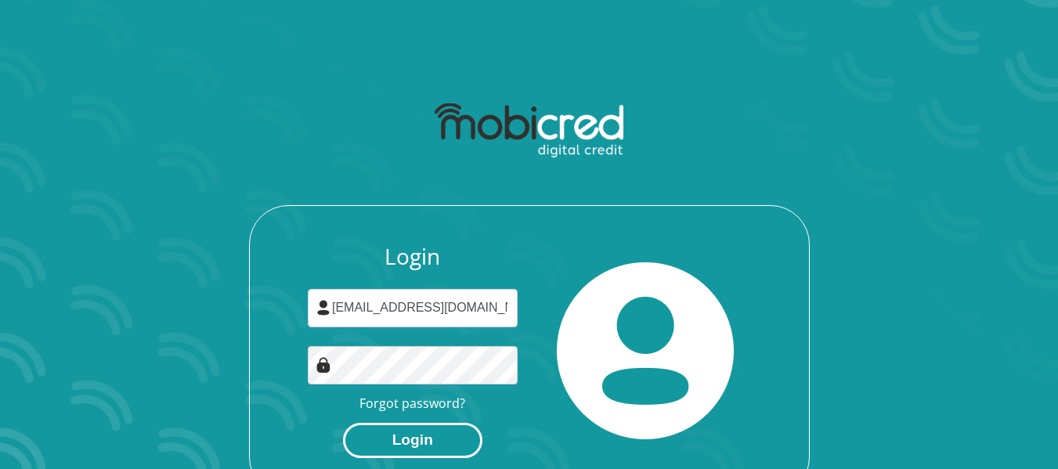
click at [394, 453] on button "Login" at bounding box center [412, 440] width 139 height 35
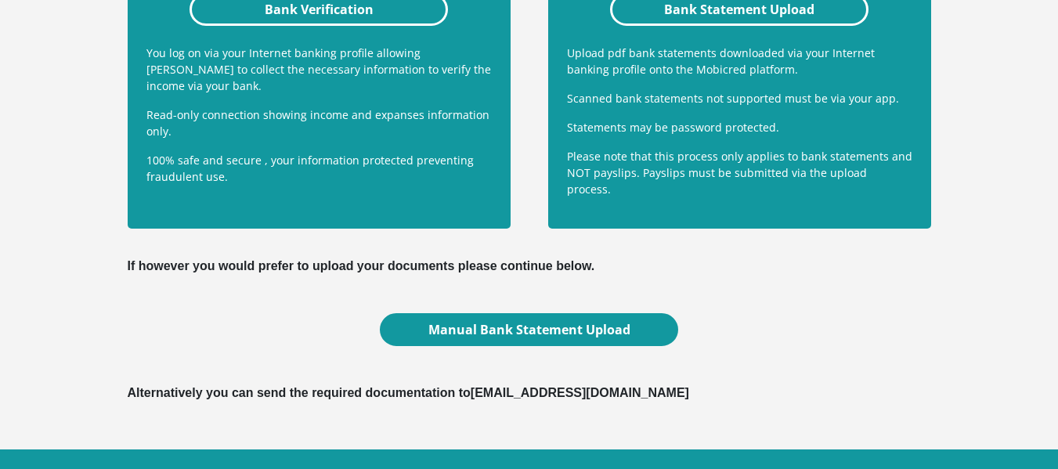
scroll to position [608, 0]
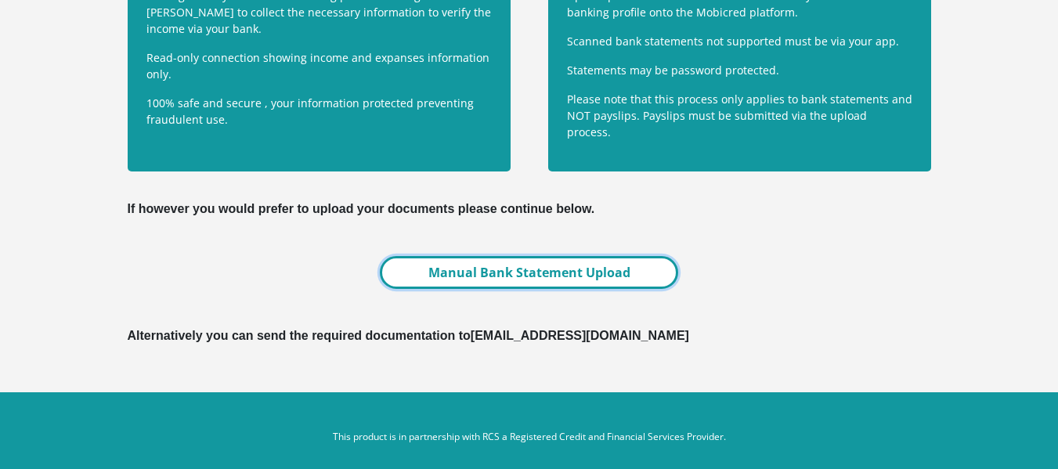
click at [481, 264] on link "Manual Bank Statement Upload" at bounding box center [528, 272] width 297 height 33
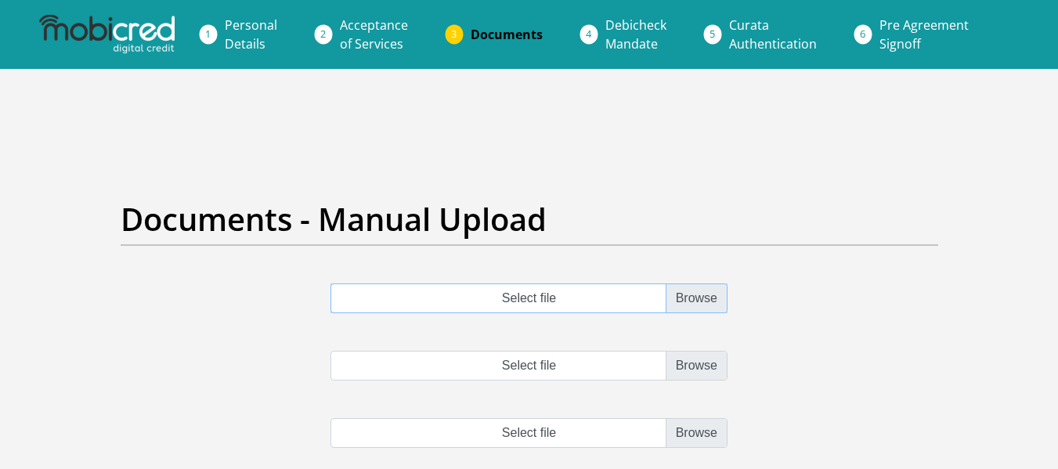
click at [707, 304] on input "Select file" at bounding box center [528, 298] width 397 height 30
type input "C:\fakepath\August.pdf"
click at [690, 363] on input "Select file" at bounding box center [528, 366] width 397 height 30
type input "C:\fakepath\account_statement-1 (1) (1).pdf"
click at [696, 429] on input "file" at bounding box center [528, 433] width 397 height 30
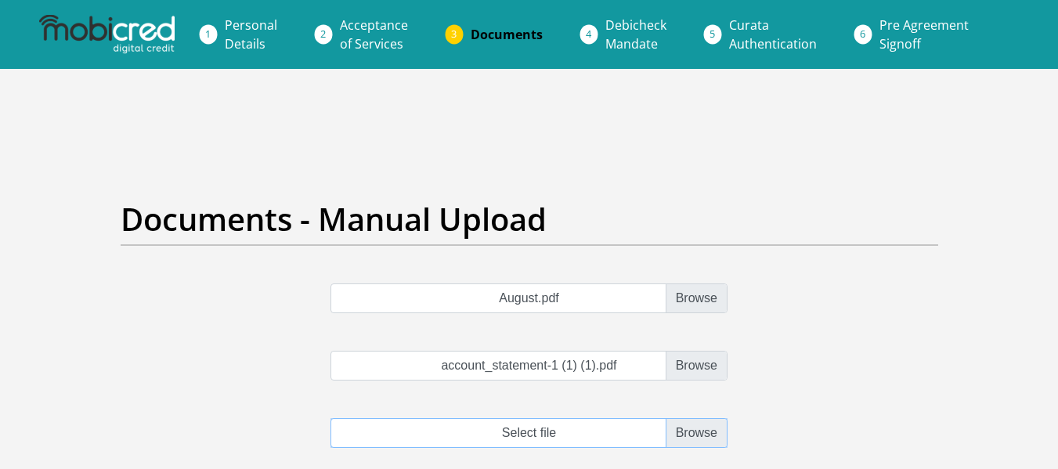
type input "C:\fakepath\Ndima ID.pdf"
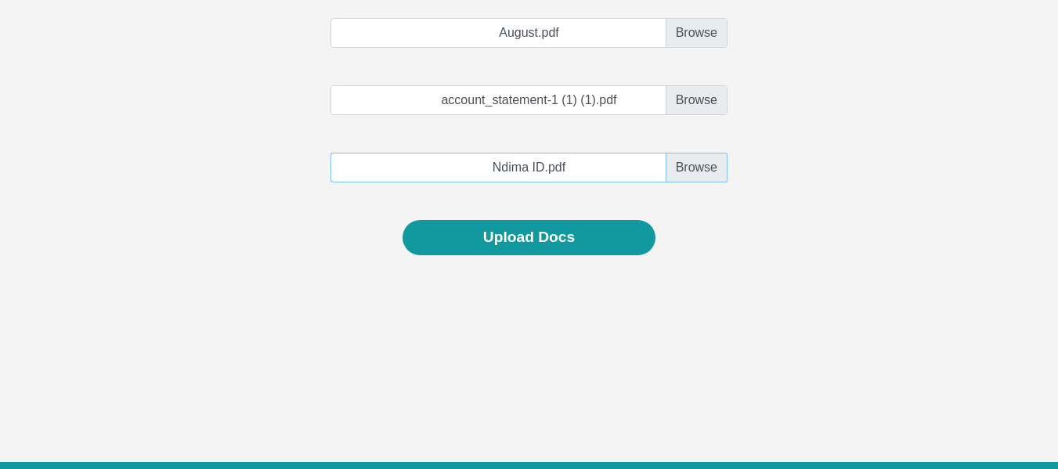
scroll to position [266, 0]
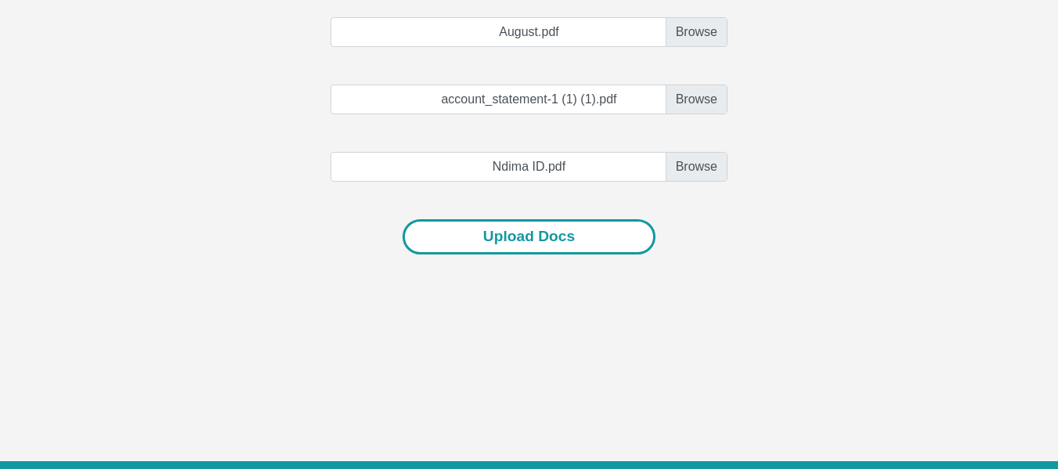
click at [513, 241] on button "Upload Docs" at bounding box center [528, 236] width 253 height 35
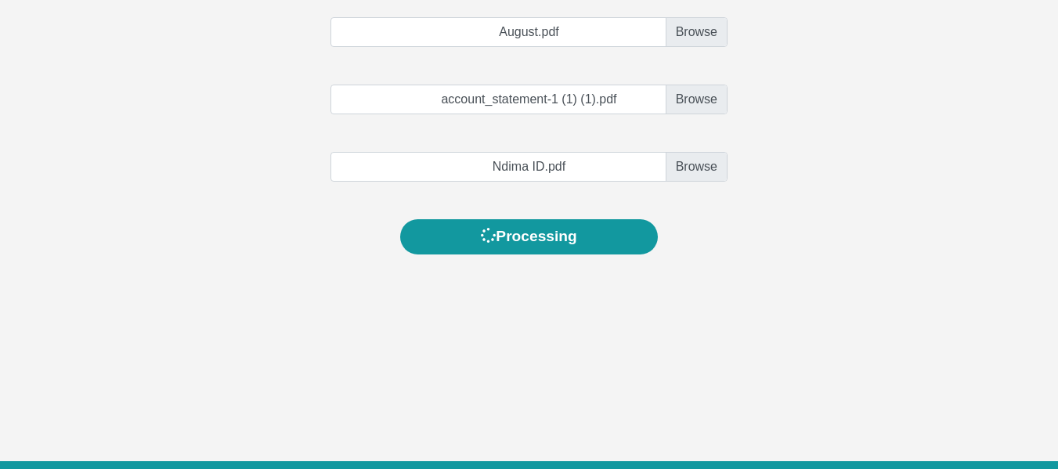
scroll to position [0, 0]
